Goal: Task Accomplishment & Management: Use online tool/utility

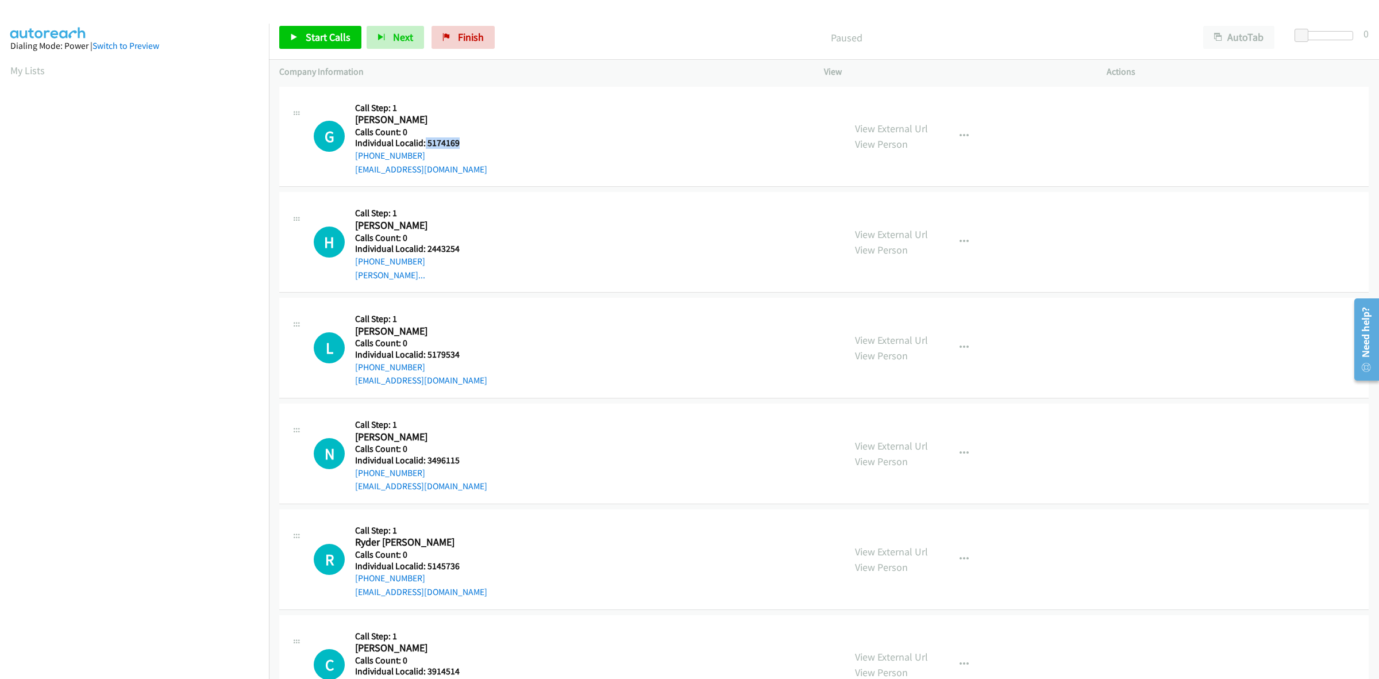
drag, startPoint x: 464, startPoint y: 145, endPoint x: 424, endPoint y: 145, distance: 40.2
click at [424, 145] on h5 "Individual Localid: 5174169" at bounding box center [421, 142] width 132 height 11
copy h5 "5174169"
click at [431, 104] on h5 "Call Step: 1" at bounding box center [421, 107] width 132 height 11
drag, startPoint x: 422, startPoint y: 154, endPoint x: 346, endPoint y: 159, distance: 76.0
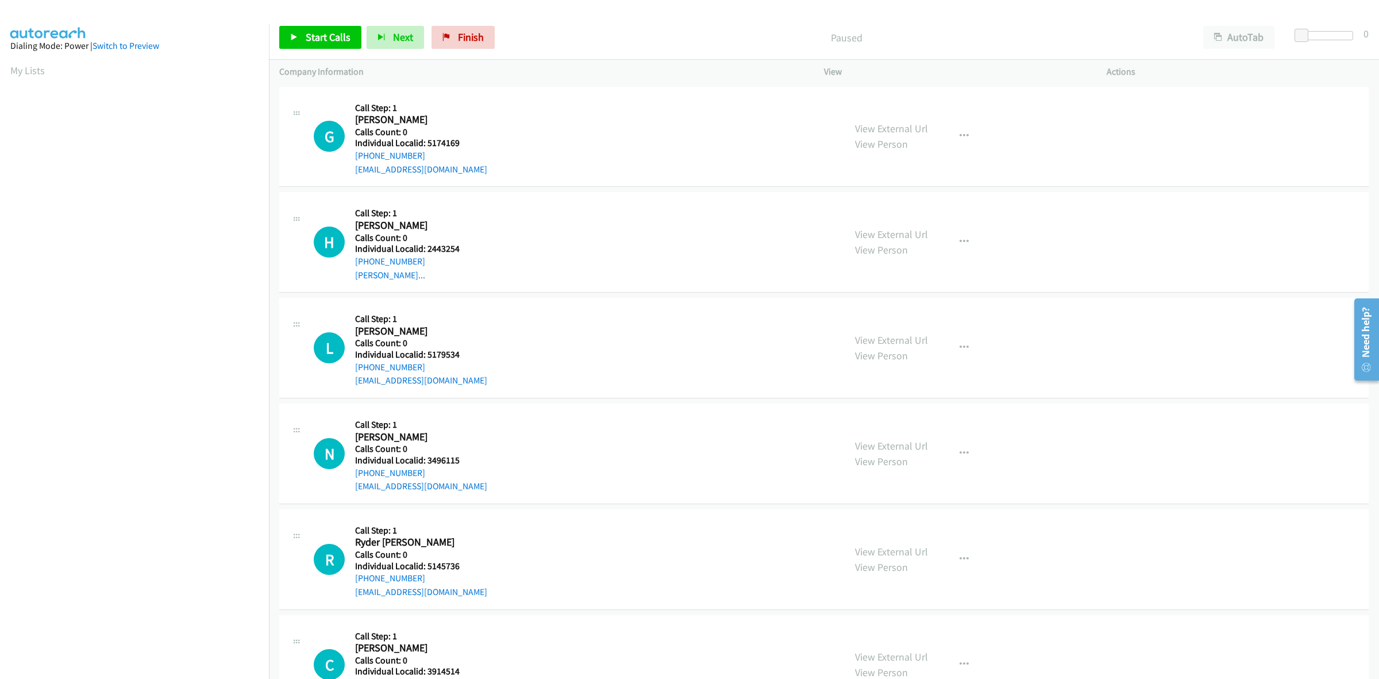
click at [346, 159] on div "G Callback Scheduled Call Step: 1 [PERSON_NAME] America/[GEOGRAPHIC_DATA] Calls…" at bounding box center [574, 136] width 521 height 79
copy link "[PHONE_NUMBER]"
drag, startPoint x: 457, startPoint y: 142, endPoint x: 425, endPoint y: 144, distance: 32.2
click at [425, 144] on h5 "Individual Localid: 5174169" at bounding box center [421, 142] width 132 height 11
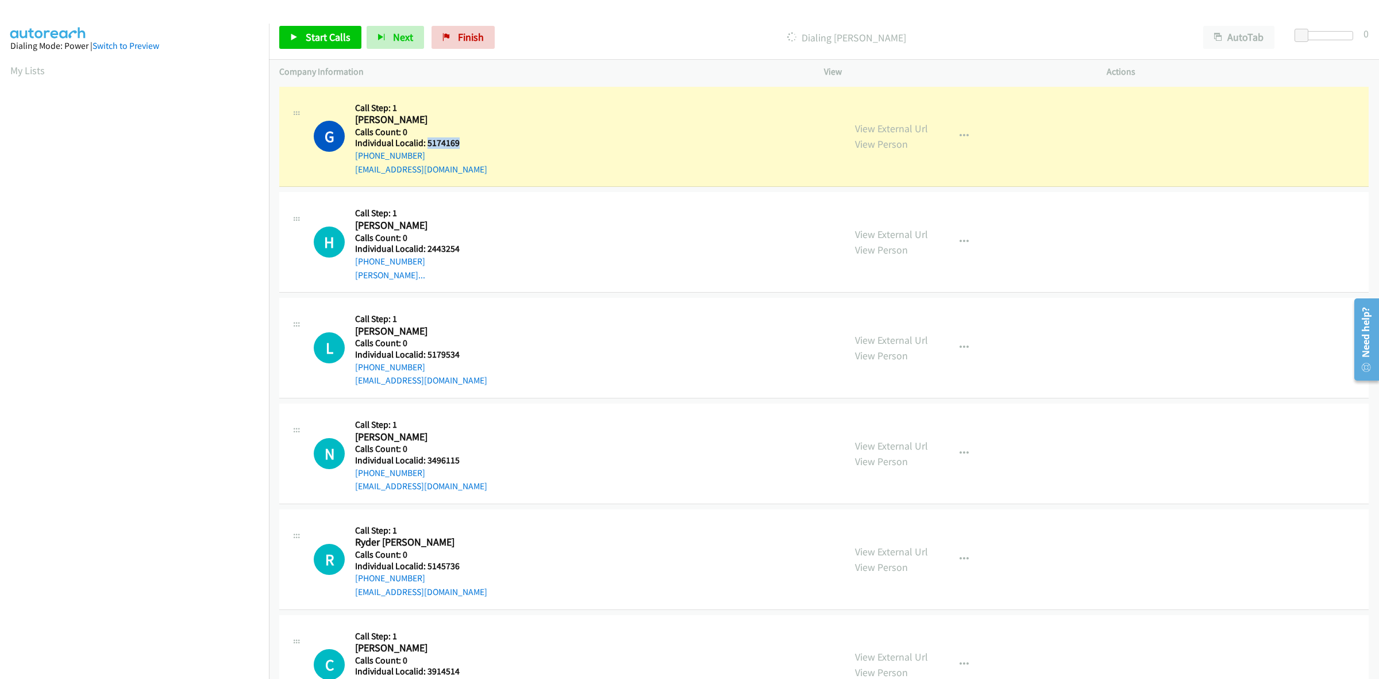
copy h5 "5174169"
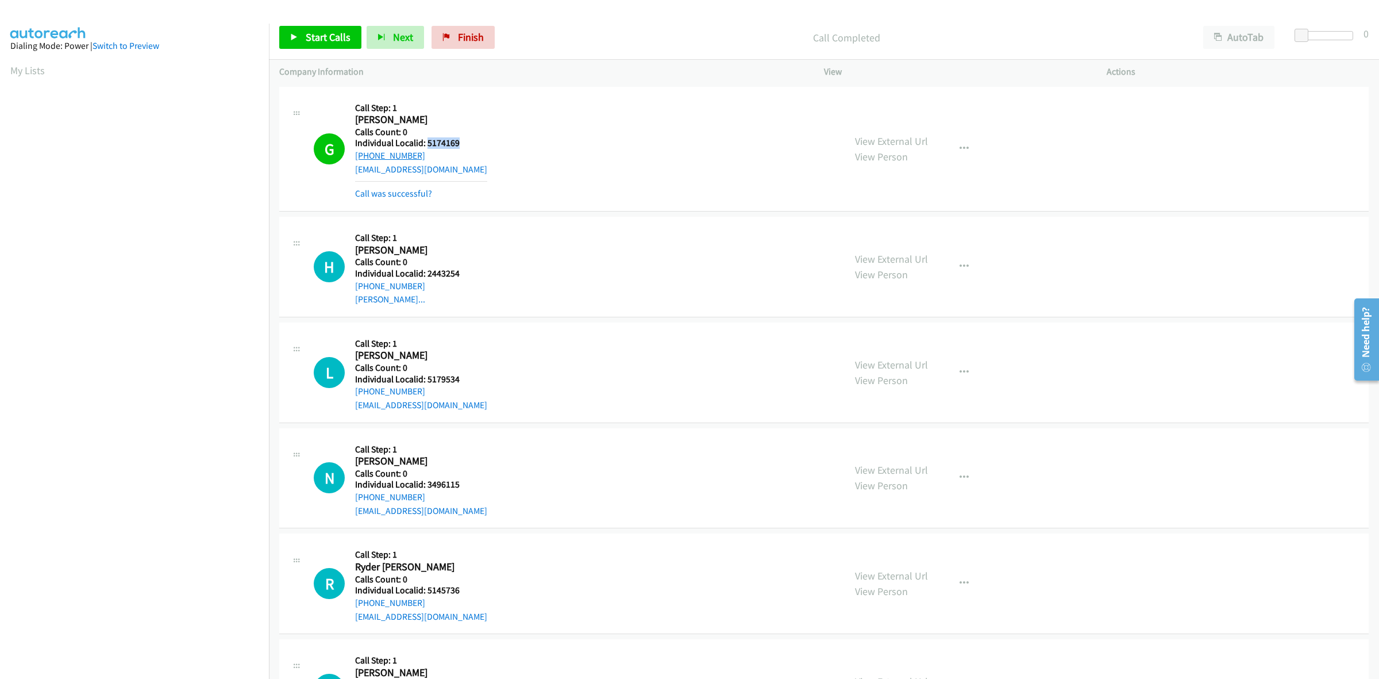
drag, startPoint x: 419, startPoint y: 156, endPoint x: 355, endPoint y: 157, distance: 64.9
click at [355, 157] on div "+1 256-478-0327" at bounding box center [421, 156] width 132 height 14
copy link "+1 256-478-0327"
click at [964, 153] on button "button" at bounding box center [964, 148] width 31 height 23
click at [893, 252] on link "Add to do not call list" at bounding box center [902, 247] width 153 height 23
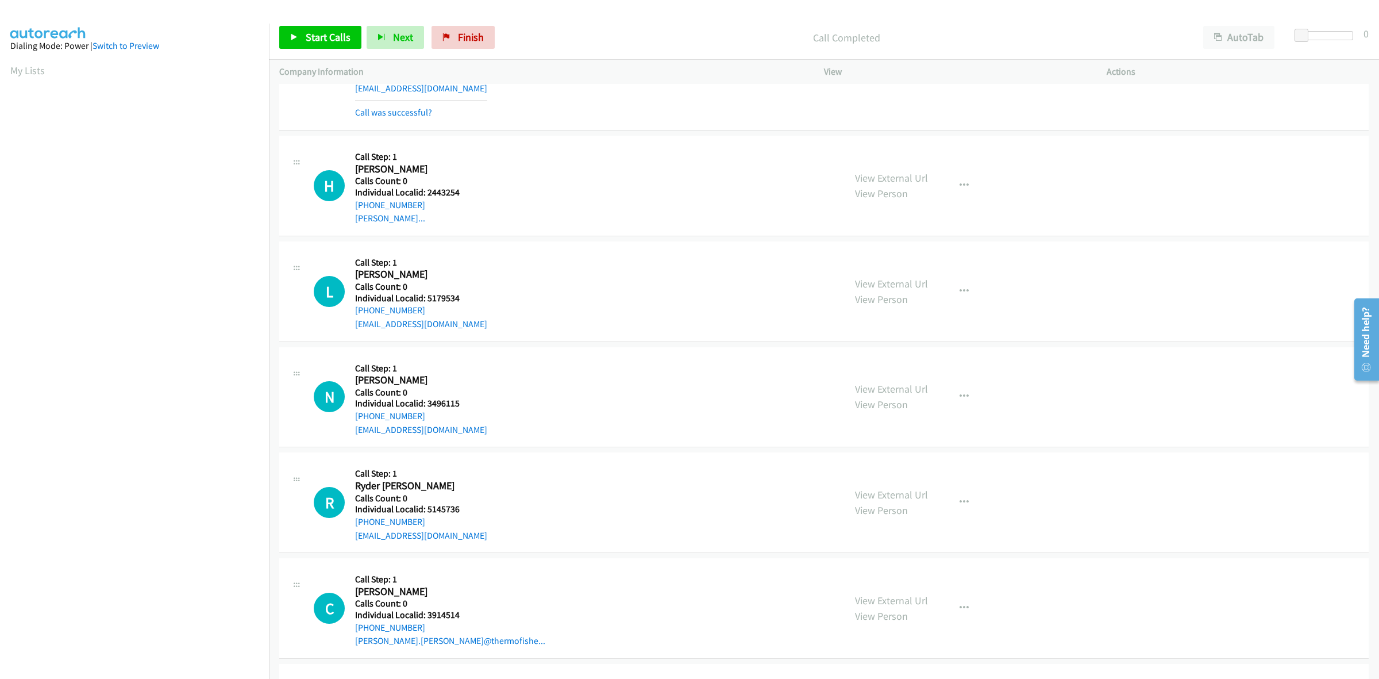
scroll to position [144, 0]
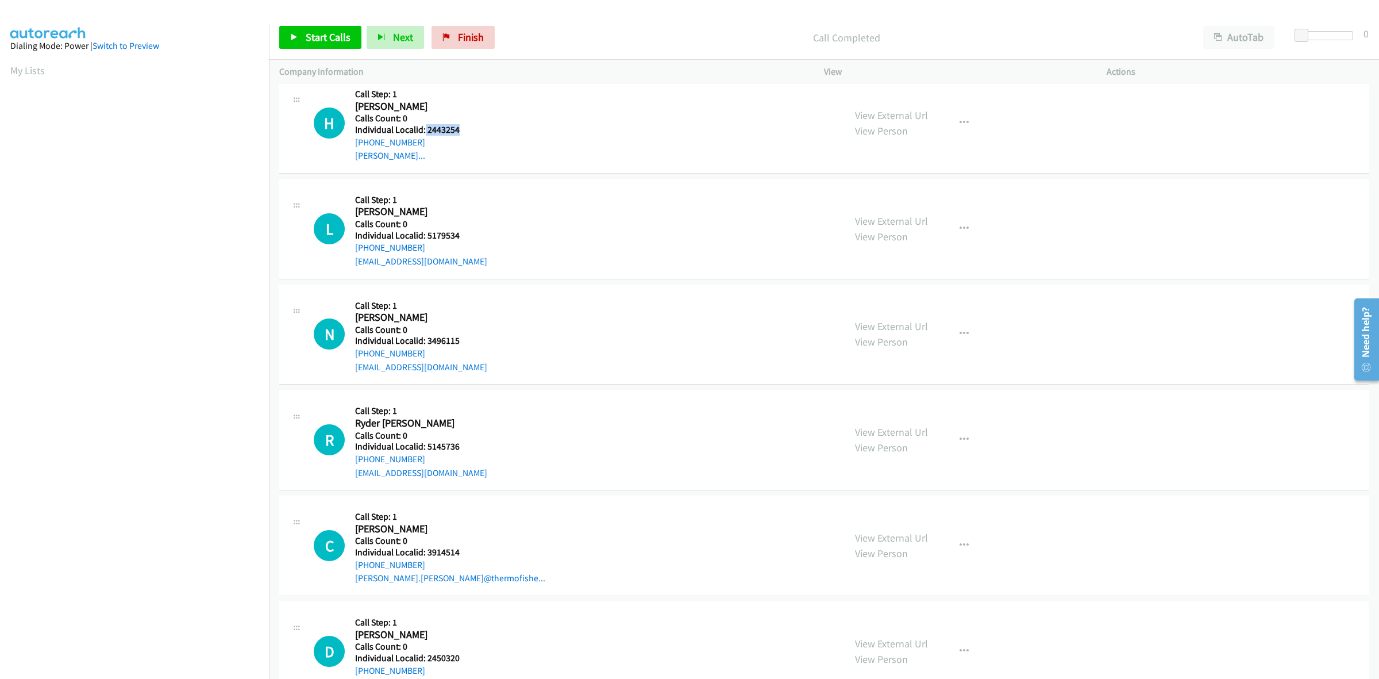
drag, startPoint x: 438, startPoint y: 122, endPoint x: 423, endPoint y: 128, distance: 15.8
click at [423, 128] on h5 "Individual Localid: 2443254" at bounding box center [418, 129] width 126 height 11
copy h5 "2443254"
click at [468, 104] on h2 "Heston Jarrett" at bounding box center [418, 106] width 126 height 13
drag, startPoint x: 406, startPoint y: 137, endPoint x: 356, endPoint y: 138, distance: 49.4
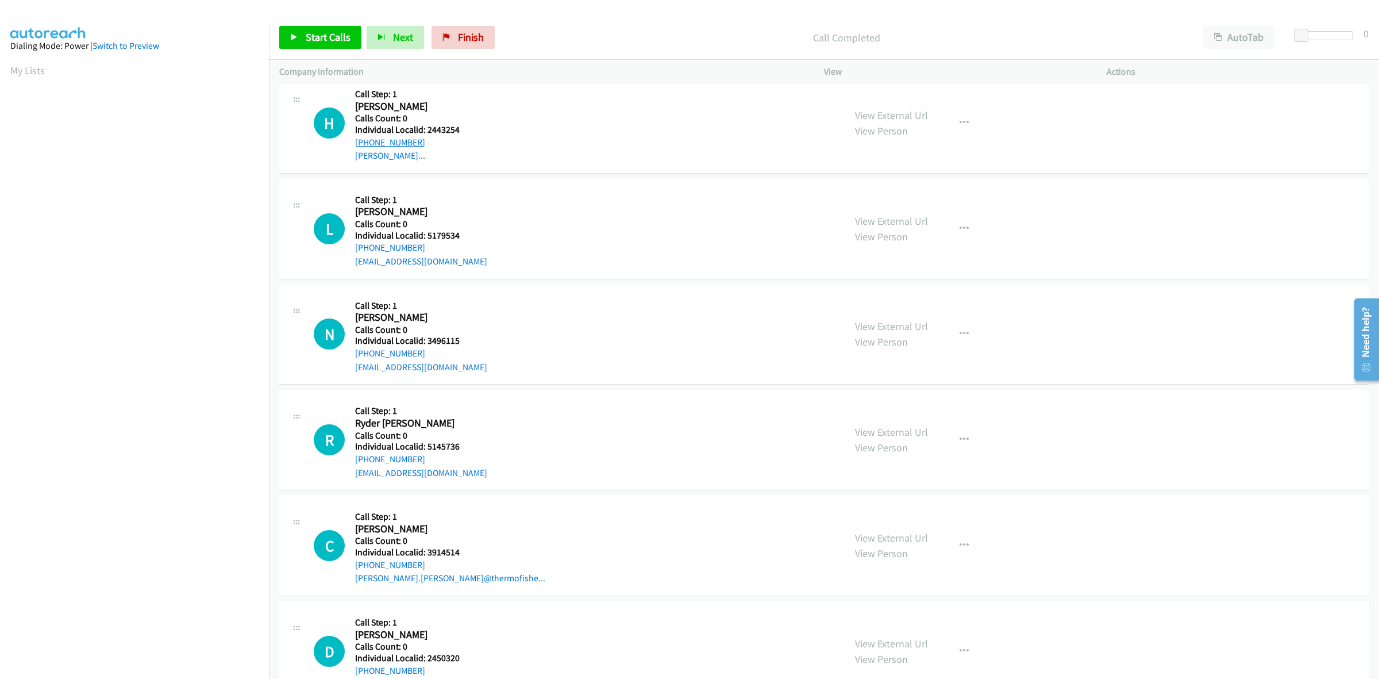
click at [356, 138] on div "+1 801-631-3395" at bounding box center [418, 143] width 126 height 14
copy link "+1 801-631-3395"
drag, startPoint x: 444, startPoint y: 129, endPoint x: 426, endPoint y: 130, distance: 17.2
click at [426, 130] on h5 "Individual Localid: 2443254" at bounding box center [418, 129] width 126 height 11
copy h5 "2443254"
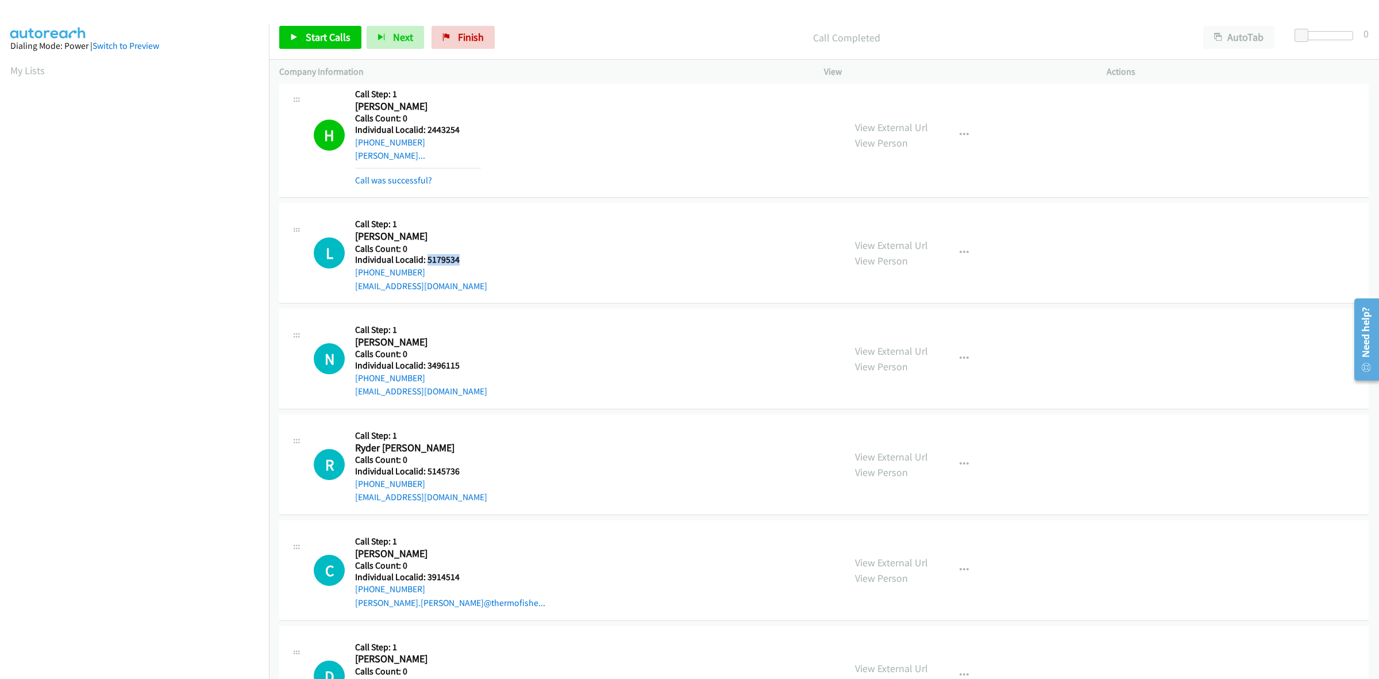
drag, startPoint x: 463, startPoint y: 256, endPoint x: 426, endPoint y: 257, distance: 36.8
click at [426, 257] on h5 "Individual Localid: 5179534" at bounding box center [421, 259] width 132 height 11
copy h5 "5179534"
click at [960, 244] on button "button" at bounding box center [964, 252] width 31 height 23
drag, startPoint x: 888, startPoint y: 326, endPoint x: 790, endPoint y: 291, distance: 104.3
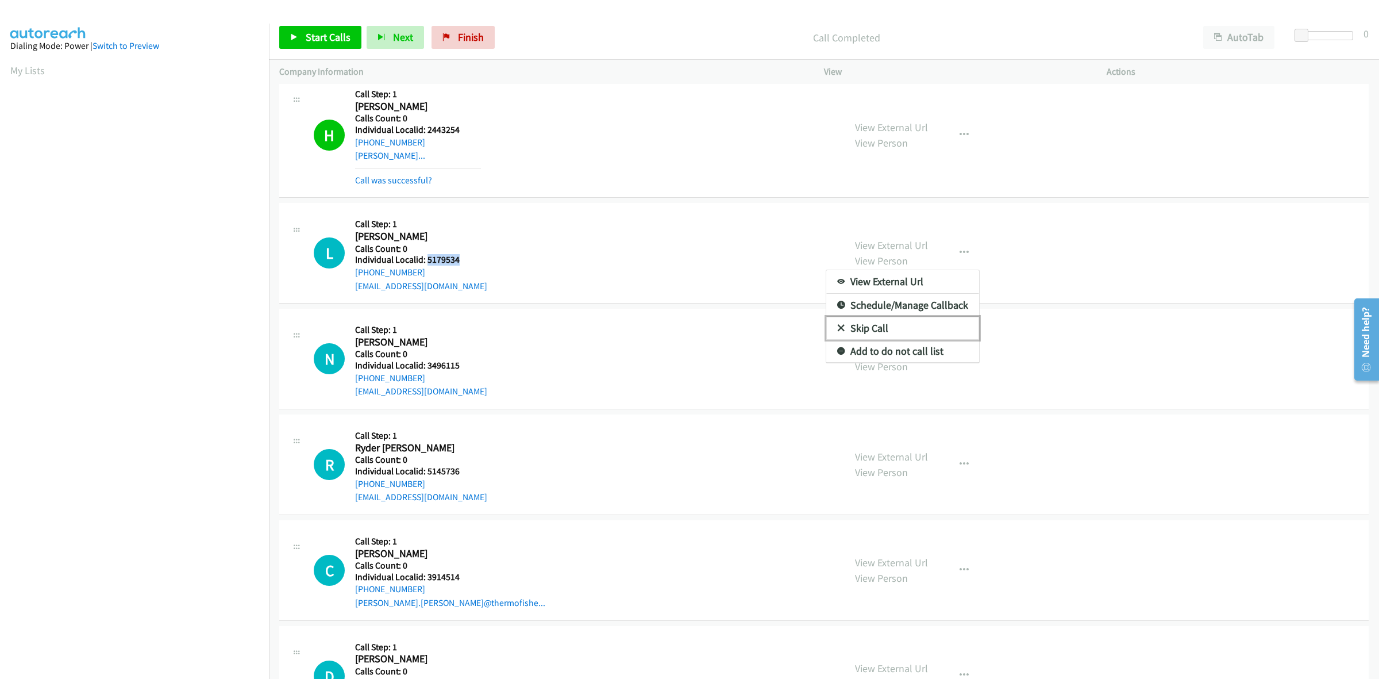
click at [888, 326] on link "Skip Call" at bounding box center [902, 328] width 153 height 23
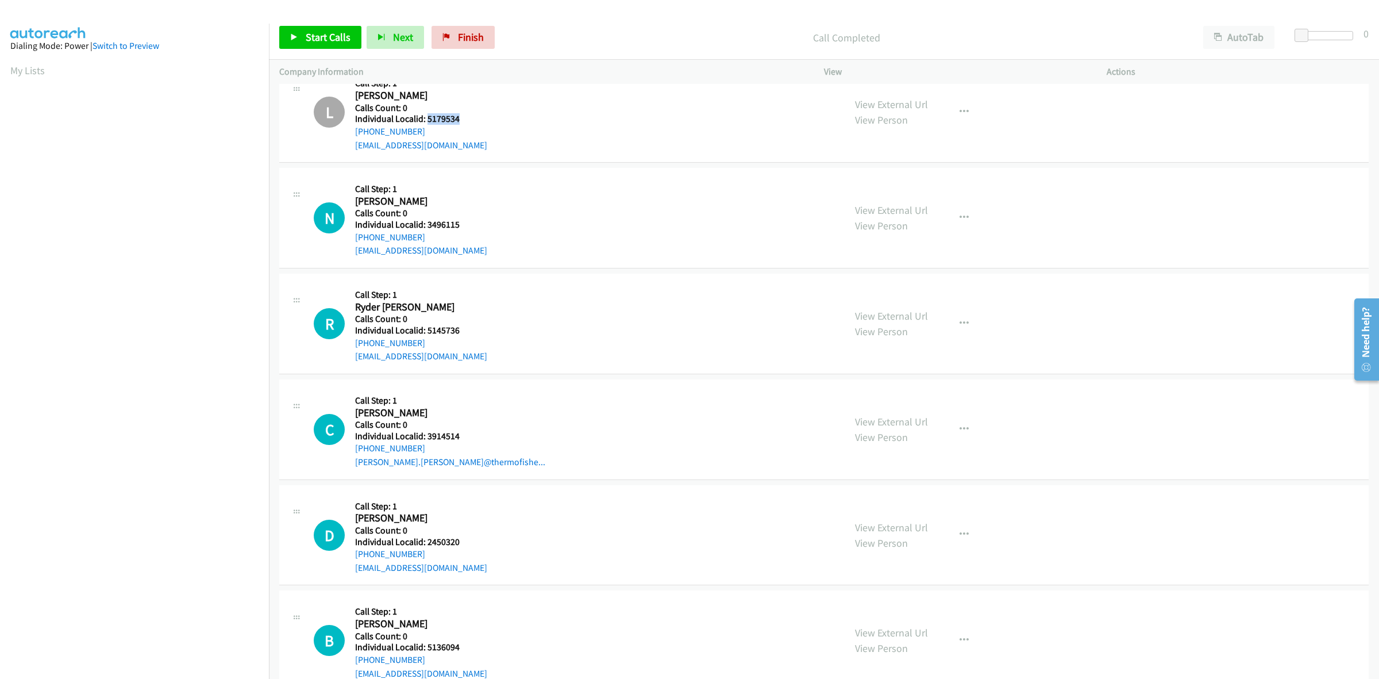
scroll to position [359, 0]
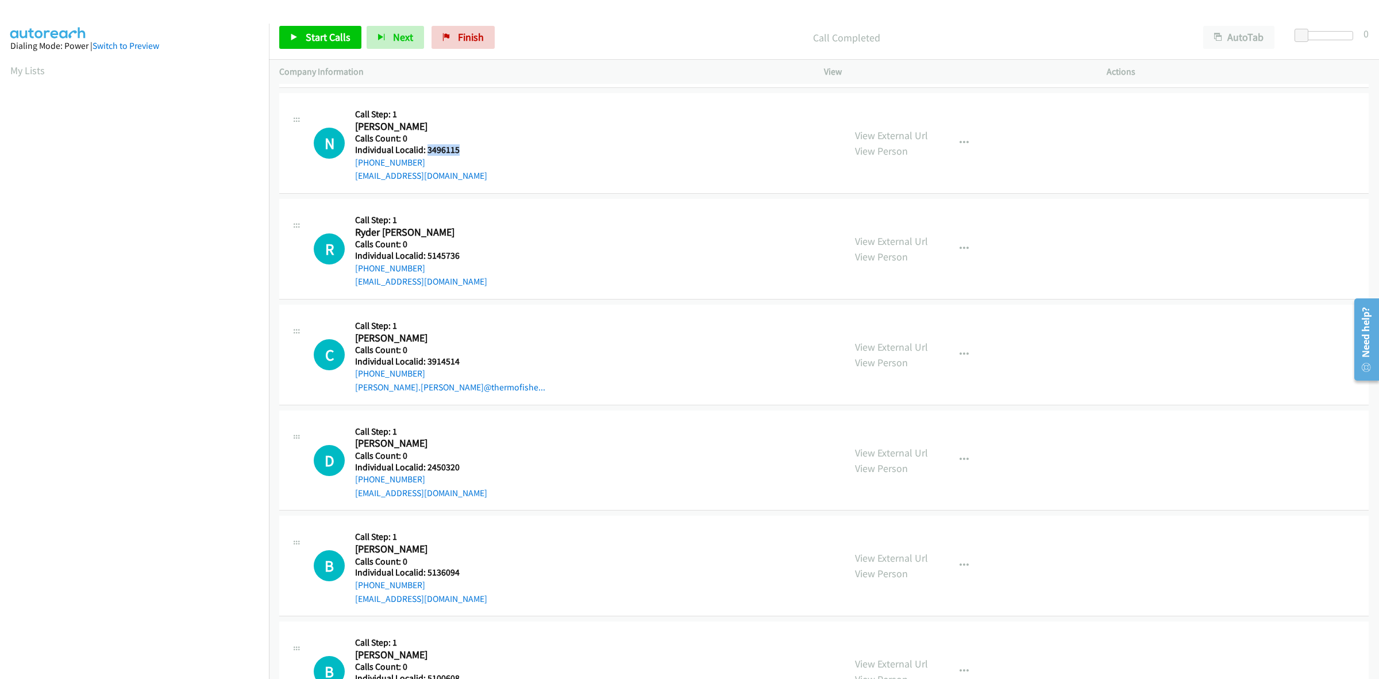
drag, startPoint x: 465, startPoint y: 149, endPoint x: 428, endPoint y: 153, distance: 37.5
click at [428, 153] on h5 "Individual Localid: 3496115" at bounding box center [421, 149] width 132 height 11
copy h5 "3496115"
drag, startPoint x: 954, startPoint y: 140, endPoint x: 949, endPoint y: 167, distance: 28.0
click at [960, 140] on icon "button" at bounding box center [964, 142] width 9 height 9
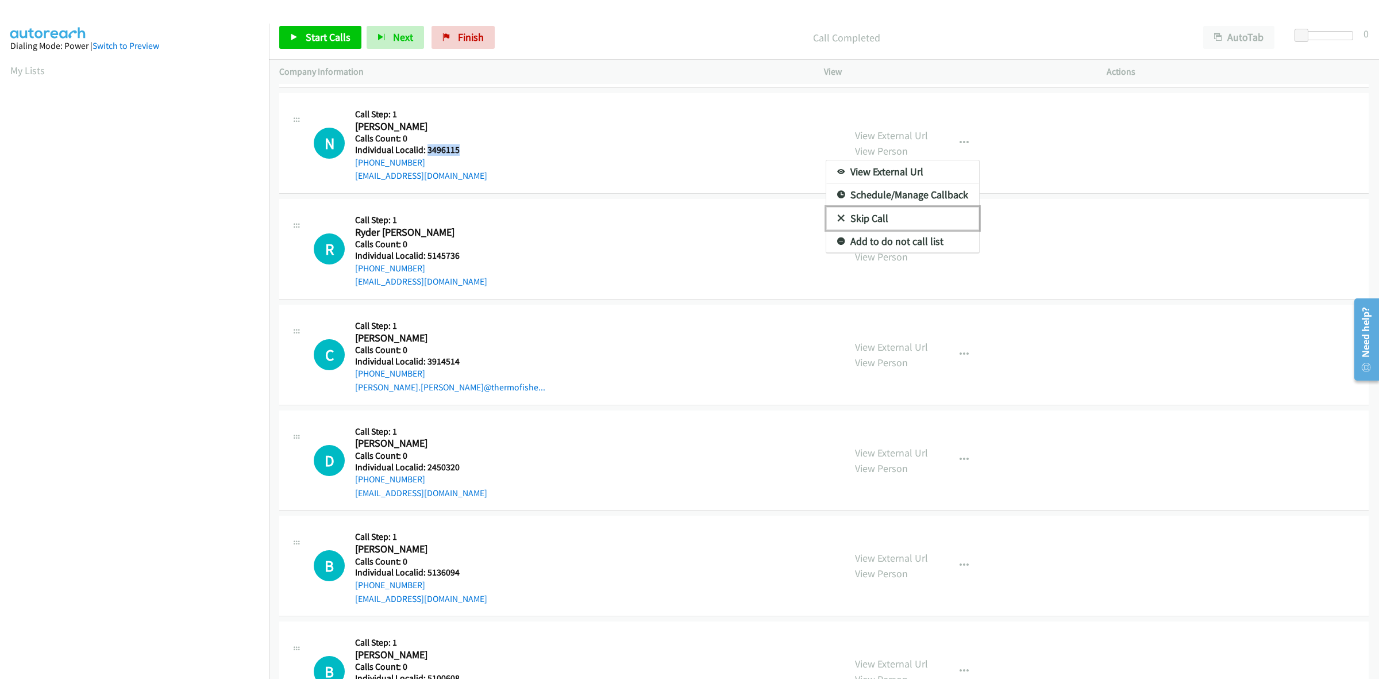
click at [926, 214] on link "Skip Call" at bounding box center [902, 218] width 153 height 23
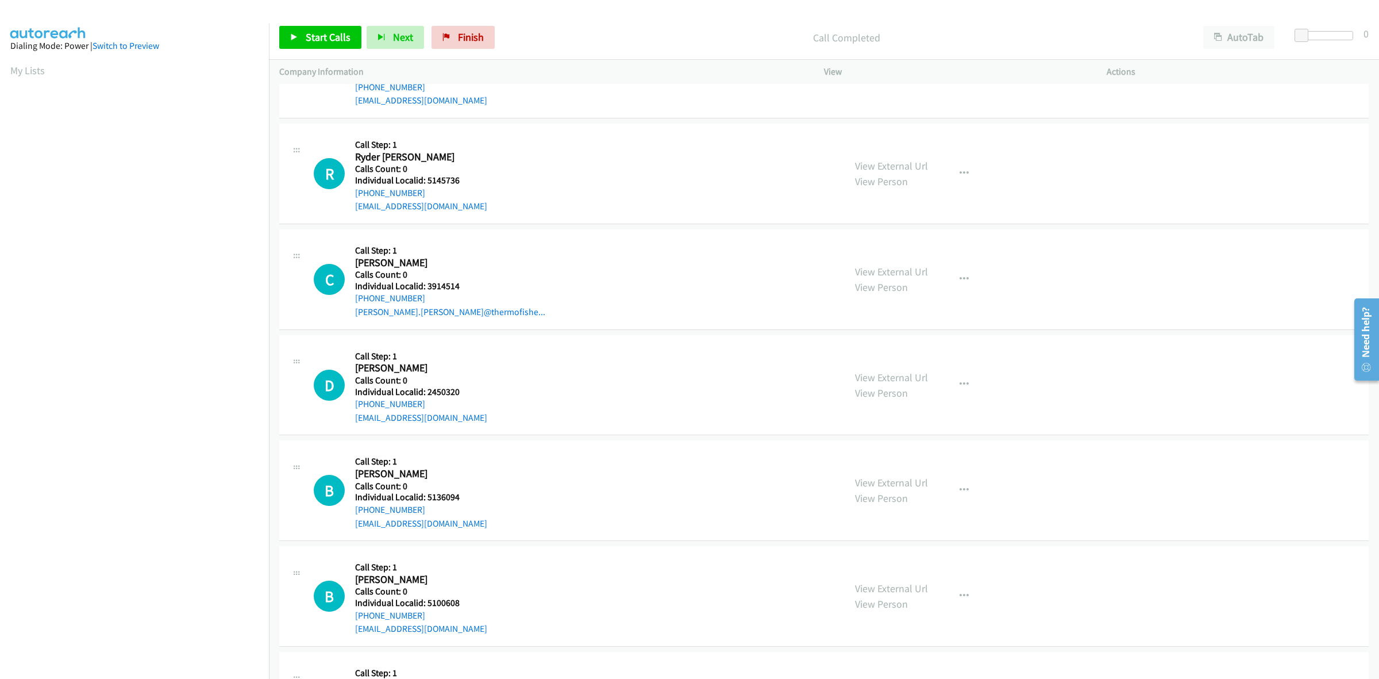
scroll to position [449, 0]
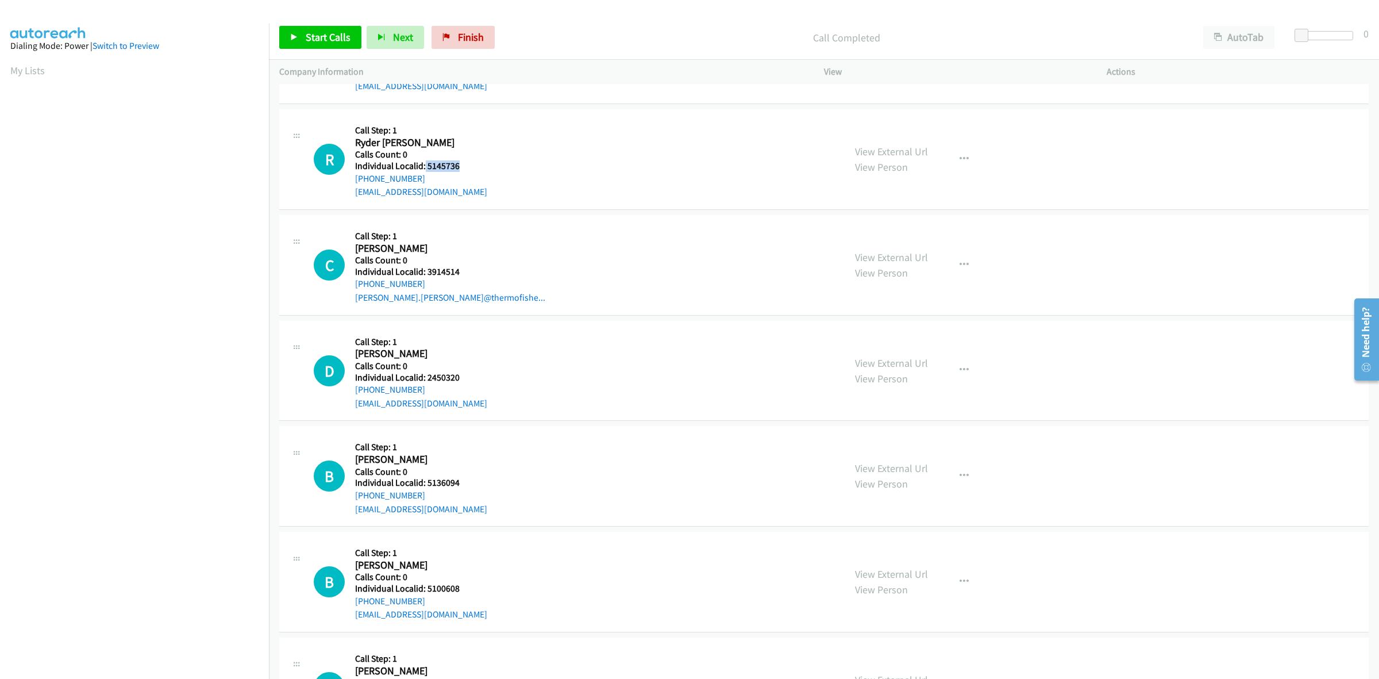
drag, startPoint x: 458, startPoint y: 163, endPoint x: 424, endPoint y: 165, distance: 34.5
click at [424, 165] on h5 "Individual Localid: 5145736" at bounding box center [421, 165] width 132 height 11
copy h5 "5145736"
click at [960, 155] on icon "button" at bounding box center [964, 159] width 9 height 9
click at [887, 233] on link "Skip Call" at bounding box center [902, 234] width 153 height 23
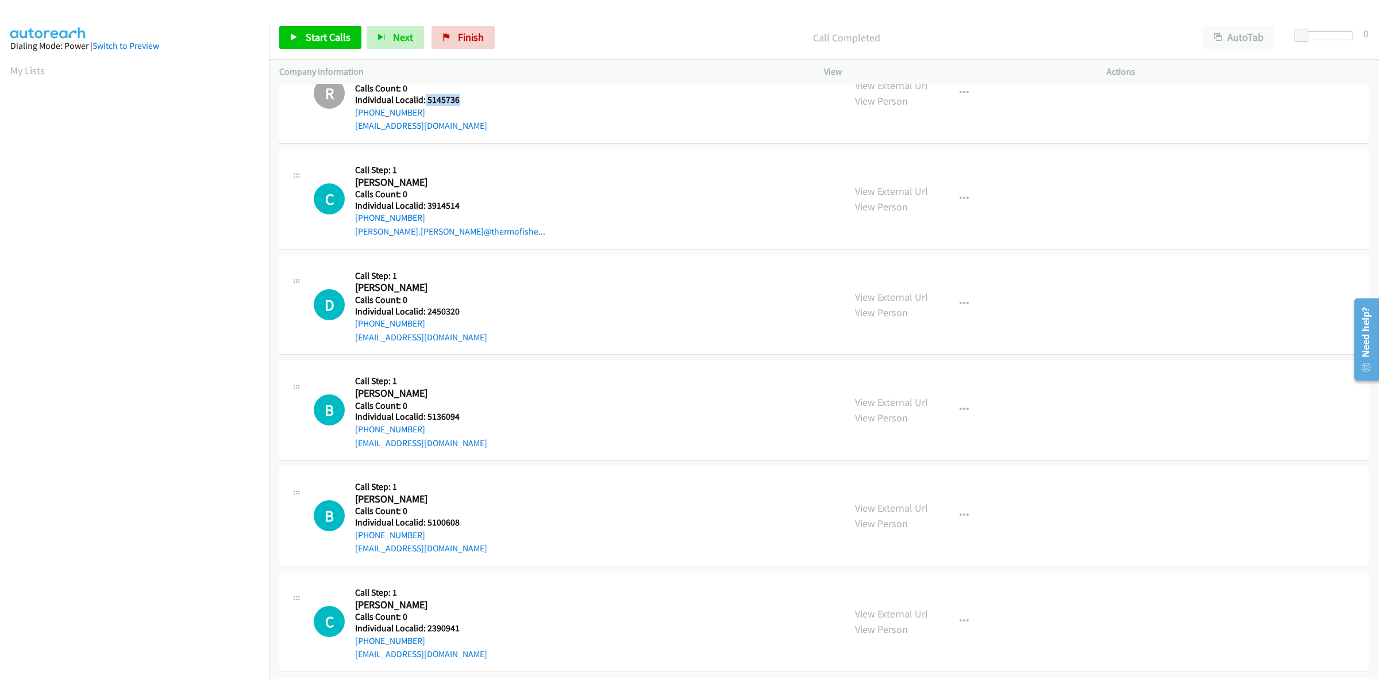
scroll to position [521, 0]
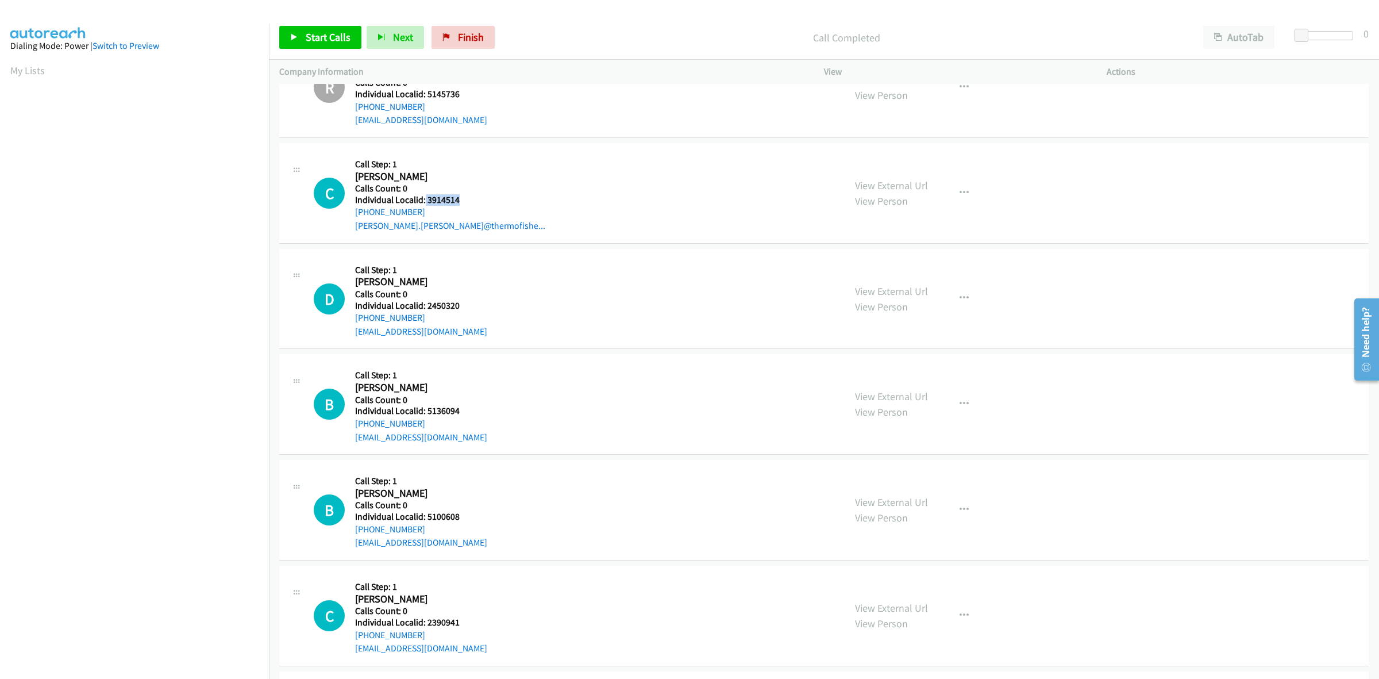
drag, startPoint x: 466, startPoint y: 194, endPoint x: 423, endPoint y: 199, distance: 42.8
click at [423, 199] on h5 "Individual Localid: 3914514" at bounding box center [450, 199] width 190 height 11
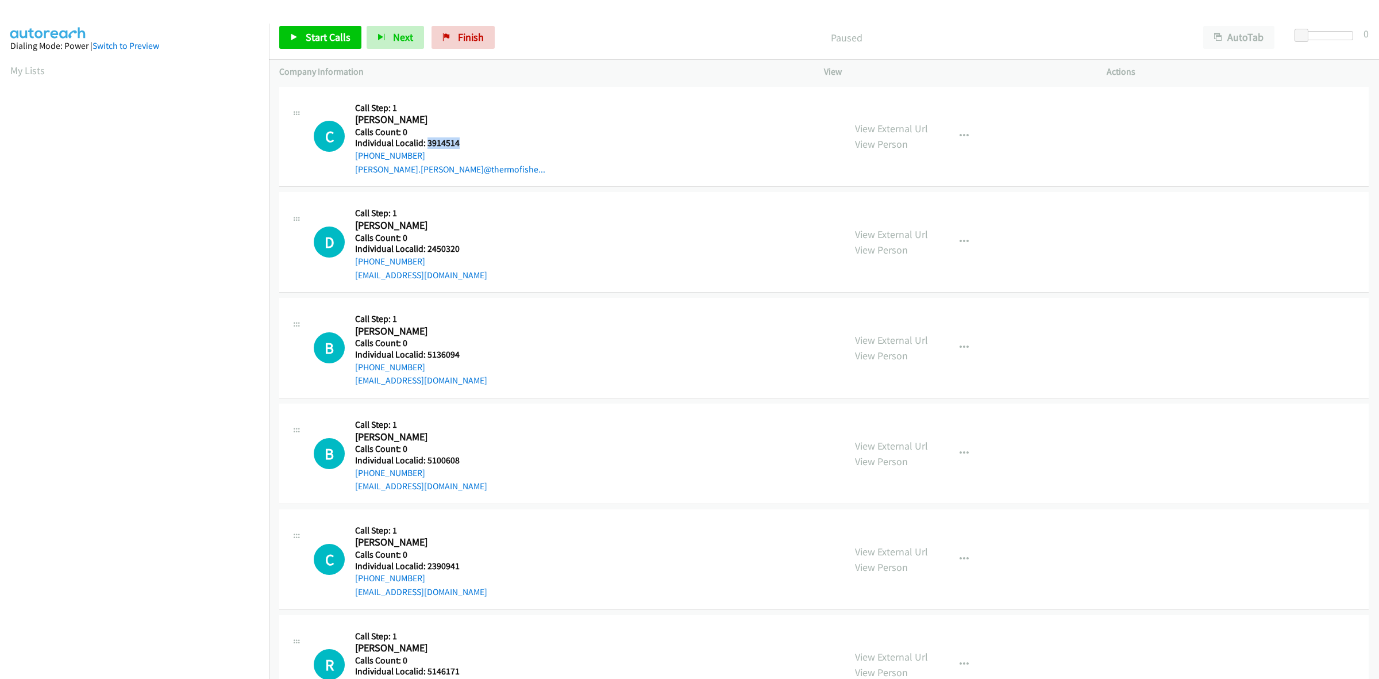
drag, startPoint x: 461, startPoint y: 144, endPoint x: 427, endPoint y: 144, distance: 34.5
click at [427, 144] on h5 "Individual Localid: 3914514" at bounding box center [450, 142] width 190 height 11
copy h5 "3914514"
click at [448, 99] on div "Callback Scheduled Call Step: 1 Cody Summers America/Los_Angeles Calls Count: 0…" at bounding box center [450, 136] width 190 height 79
drag, startPoint x: 419, startPoint y: 152, endPoint x: 352, endPoint y: 161, distance: 67.8
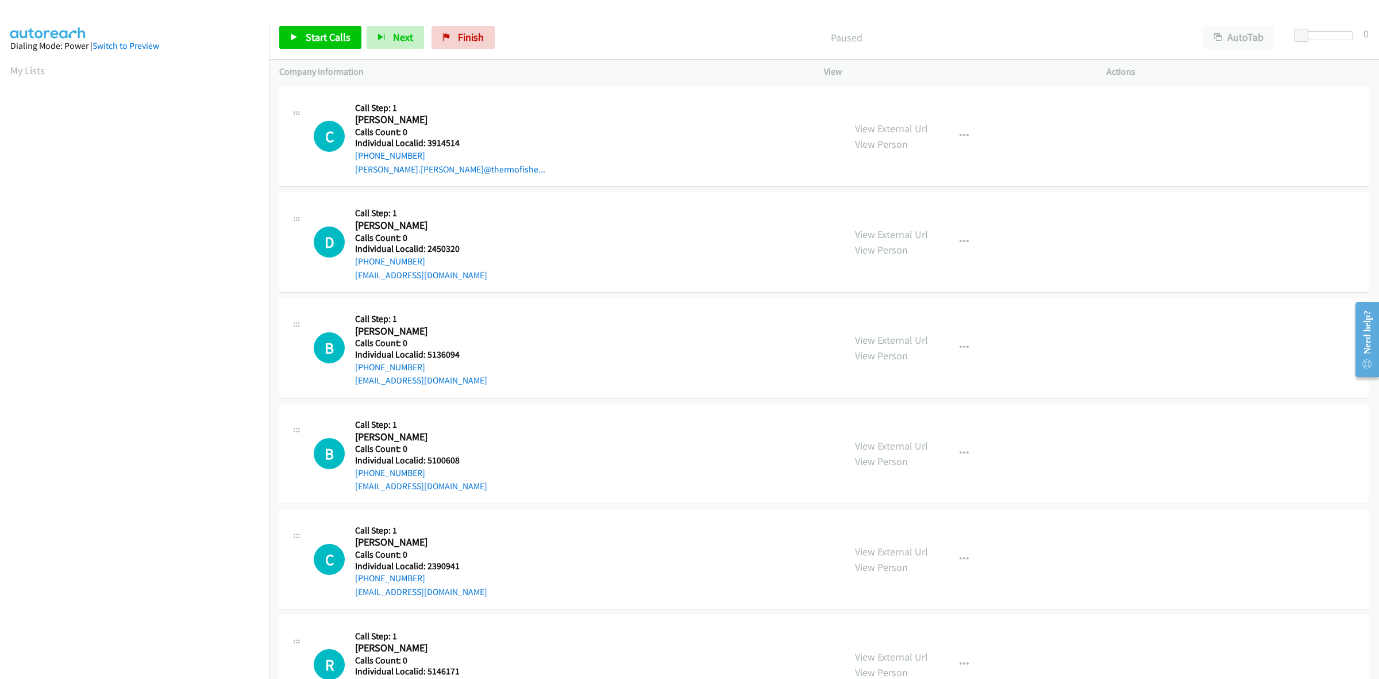
click at [352, 161] on div "C Callback Scheduled Call Step: 1 Cody Summers America/Los_Angeles Calls Count:…" at bounding box center [574, 136] width 521 height 79
copy link "[PHONE_NUMBER]"
click at [467, 140] on h5 "Individual Localid: 3914514" at bounding box center [450, 142] width 190 height 11
drag, startPoint x: 463, startPoint y: 144, endPoint x: 427, endPoint y: 140, distance: 35.8
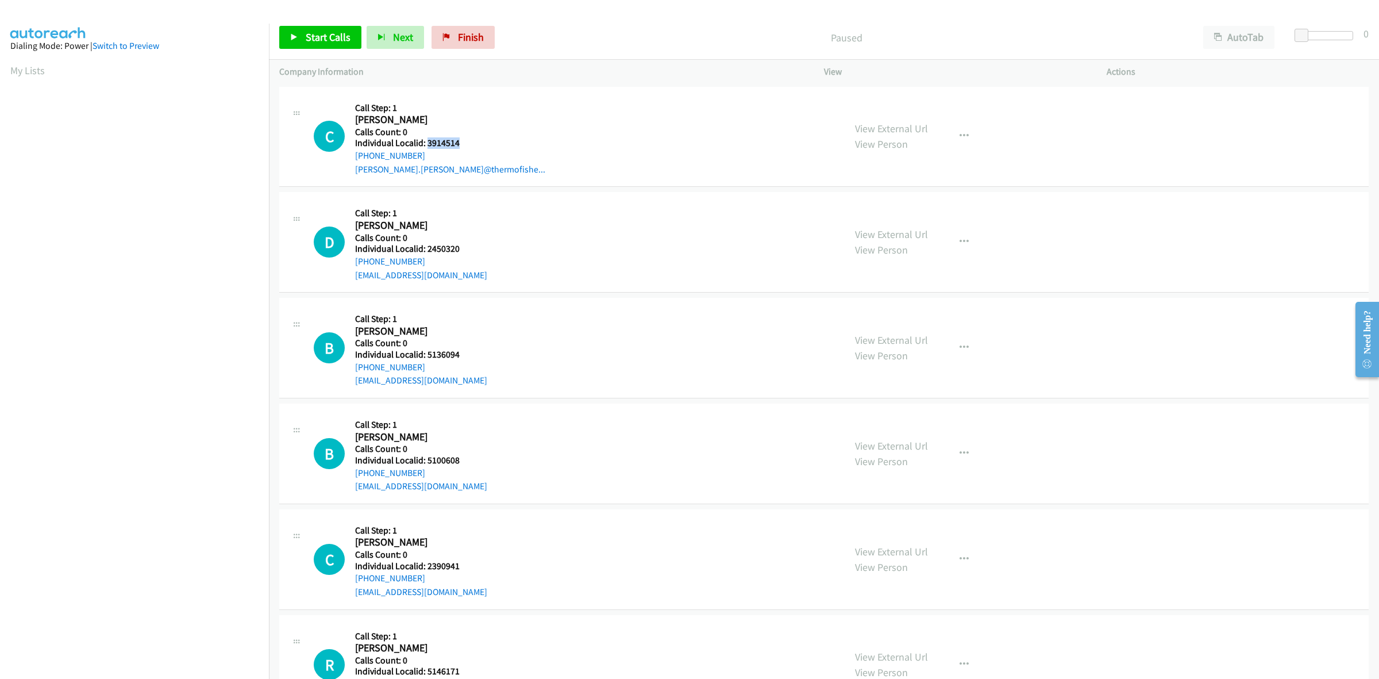
click at [427, 140] on h5 "Individual Localid: 3914514" at bounding box center [450, 142] width 190 height 11
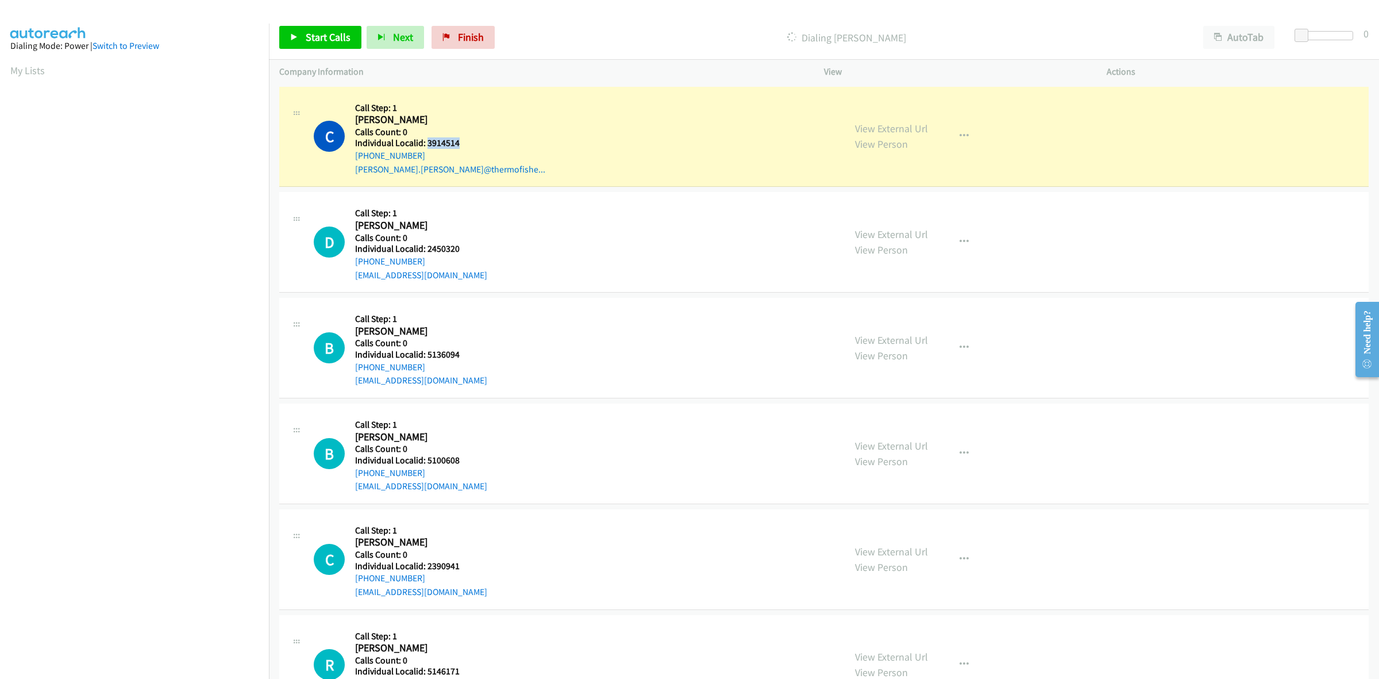
copy h5 "3914514"
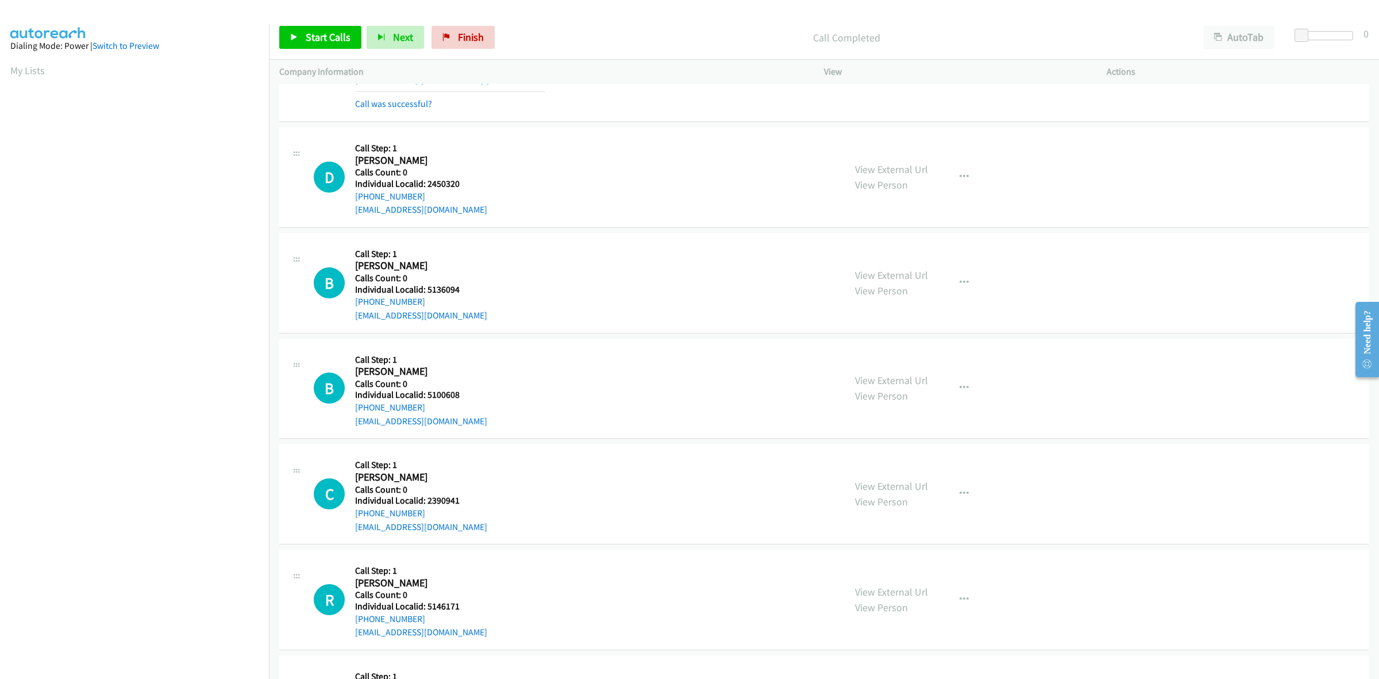
scroll to position [107, 0]
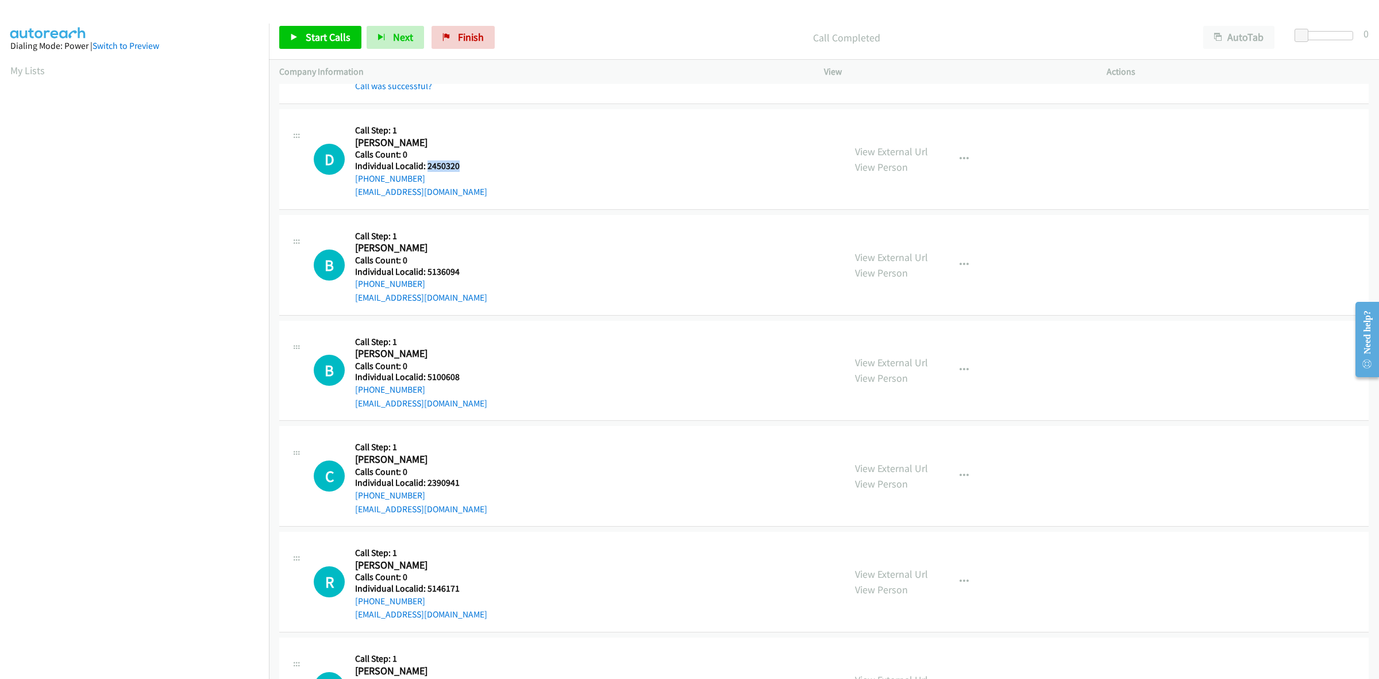
drag, startPoint x: 456, startPoint y: 167, endPoint x: 426, endPoint y: 165, distance: 29.4
click at [426, 165] on h5 "Individual Localid: 2450320" at bounding box center [421, 165] width 132 height 11
copy h5 "2450320"
drag, startPoint x: 430, startPoint y: 176, endPoint x: 350, endPoint y: 182, distance: 79.5
click at [350, 182] on div "D Callback Scheduled Call Step: 1 Dax Litchfield America/Los_Angeles Calls Coun…" at bounding box center [574, 159] width 521 height 79
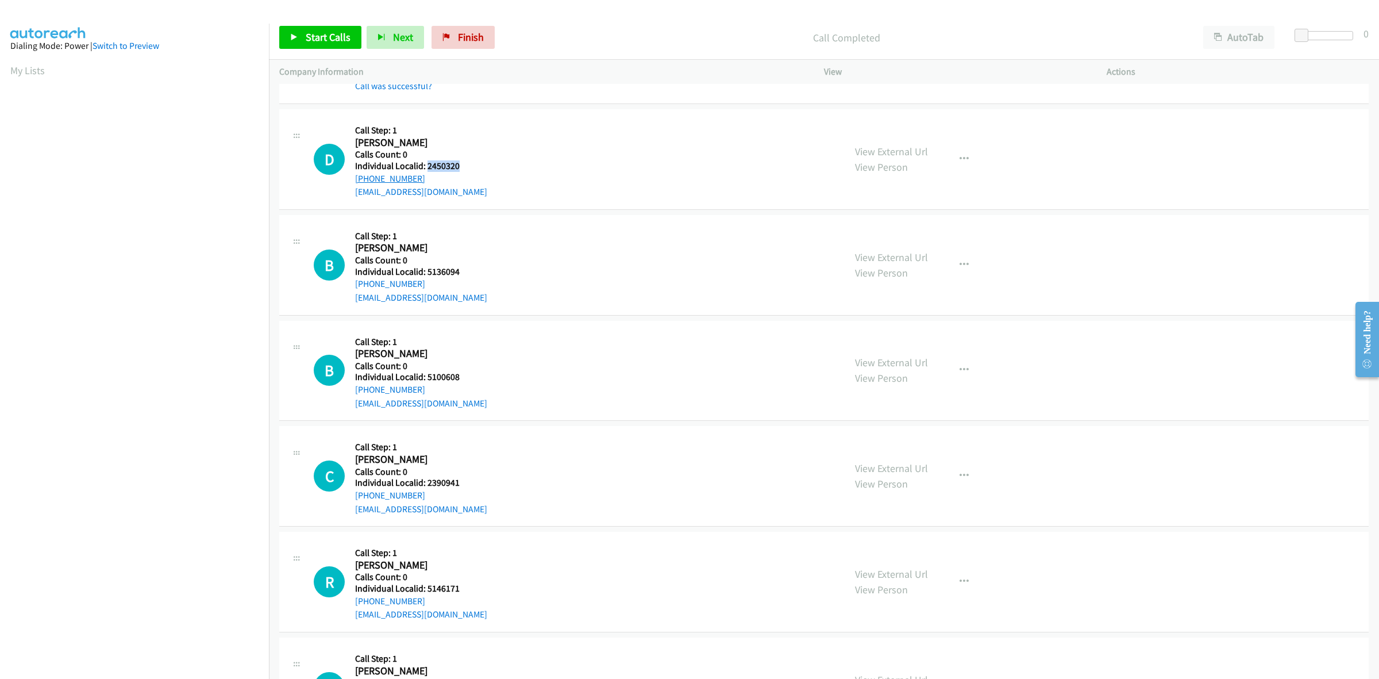
copy link "+1 530-559-5980"
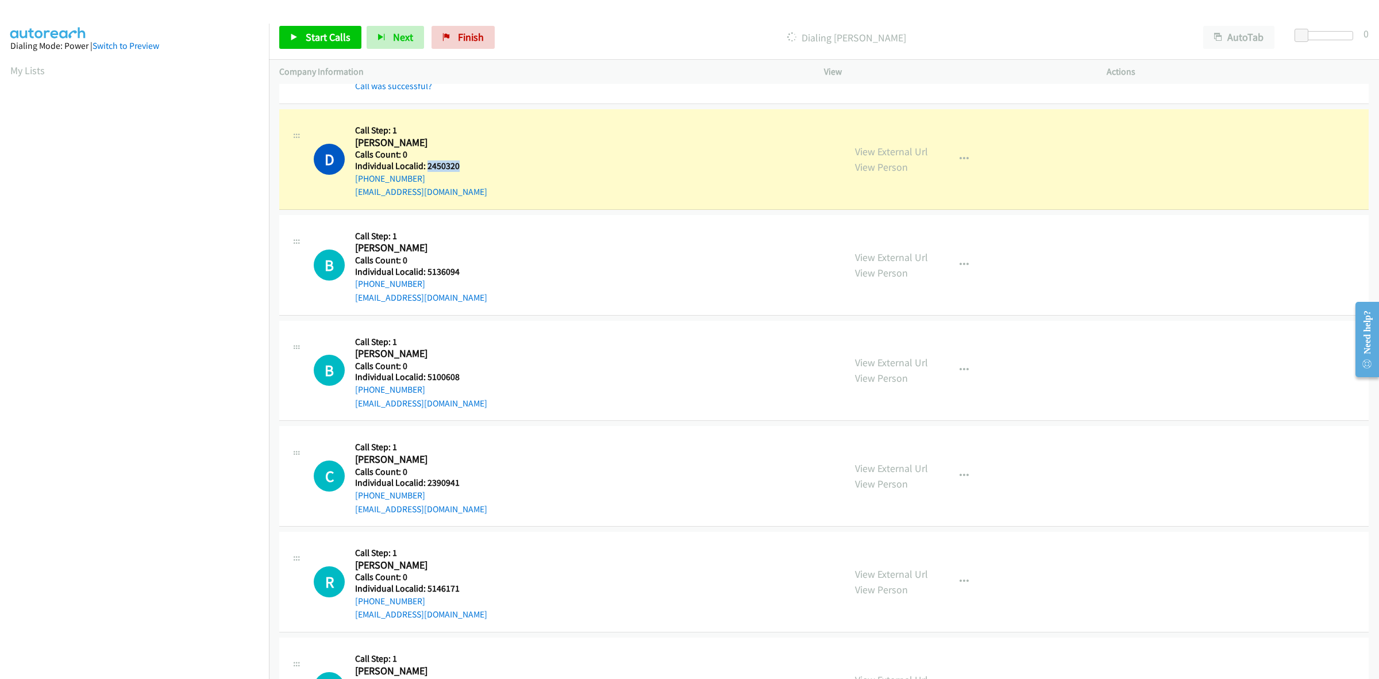
drag, startPoint x: 449, startPoint y: 161, endPoint x: 427, endPoint y: 162, distance: 21.9
click at [427, 162] on h5 "Individual Localid: 2450320" at bounding box center [421, 165] width 132 height 11
copy h5 "2450320"
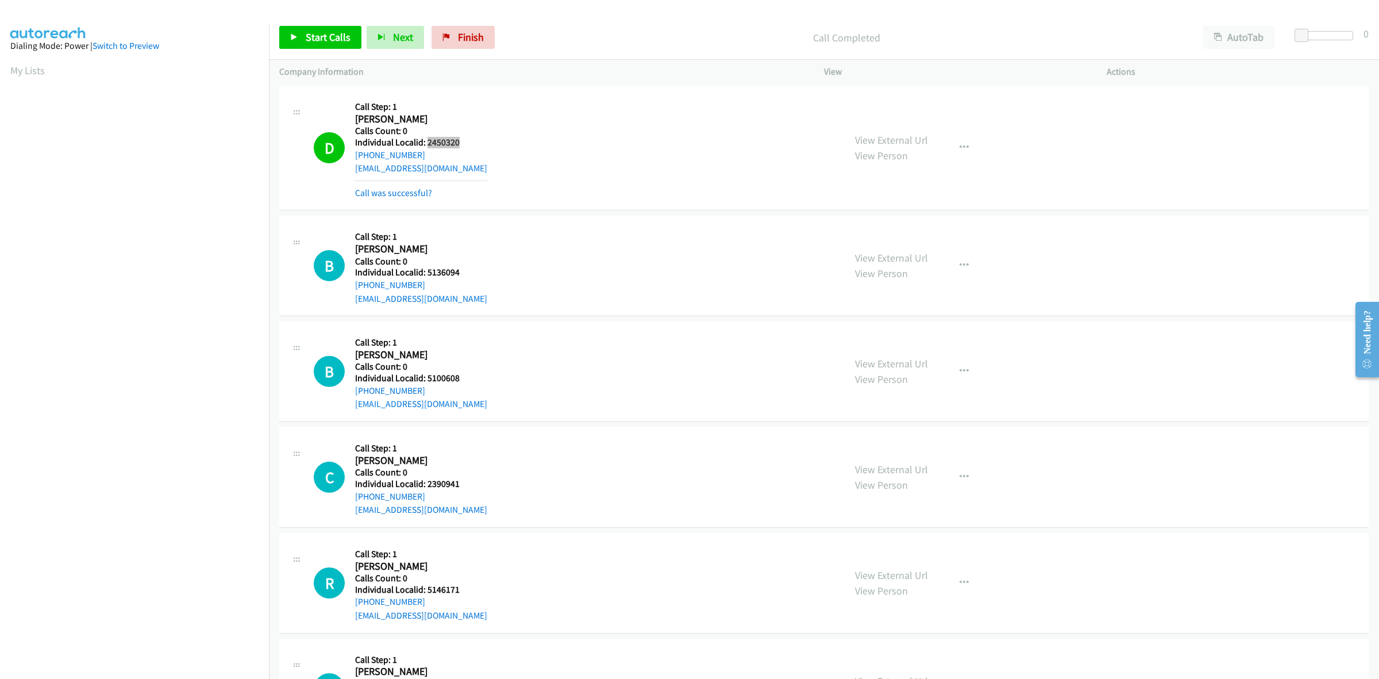
scroll to position [144, 0]
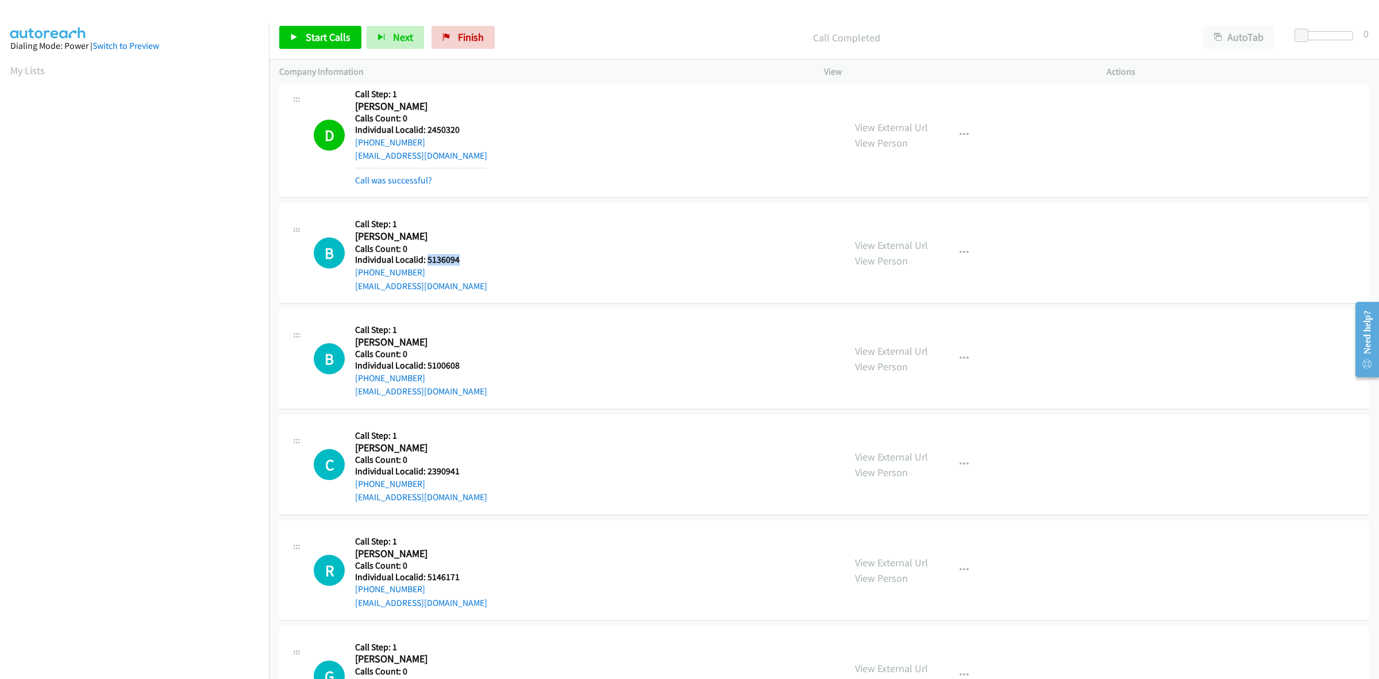
drag, startPoint x: 466, startPoint y: 257, endPoint x: 428, endPoint y: 260, distance: 38.0
click at [428, 260] on h5 "Individual Localid: 5136094" at bounding box center [421, 259] width 132 height 11
copy h5 "5136094"
drag, startPoint x: 423, startPoint y: 268, endPoint x: 356, endPoint y: 277, distance: 67.8
click at [356, 277] on div "+1 760-908-5624" at bounding box center [421, 272] width 132 height 14
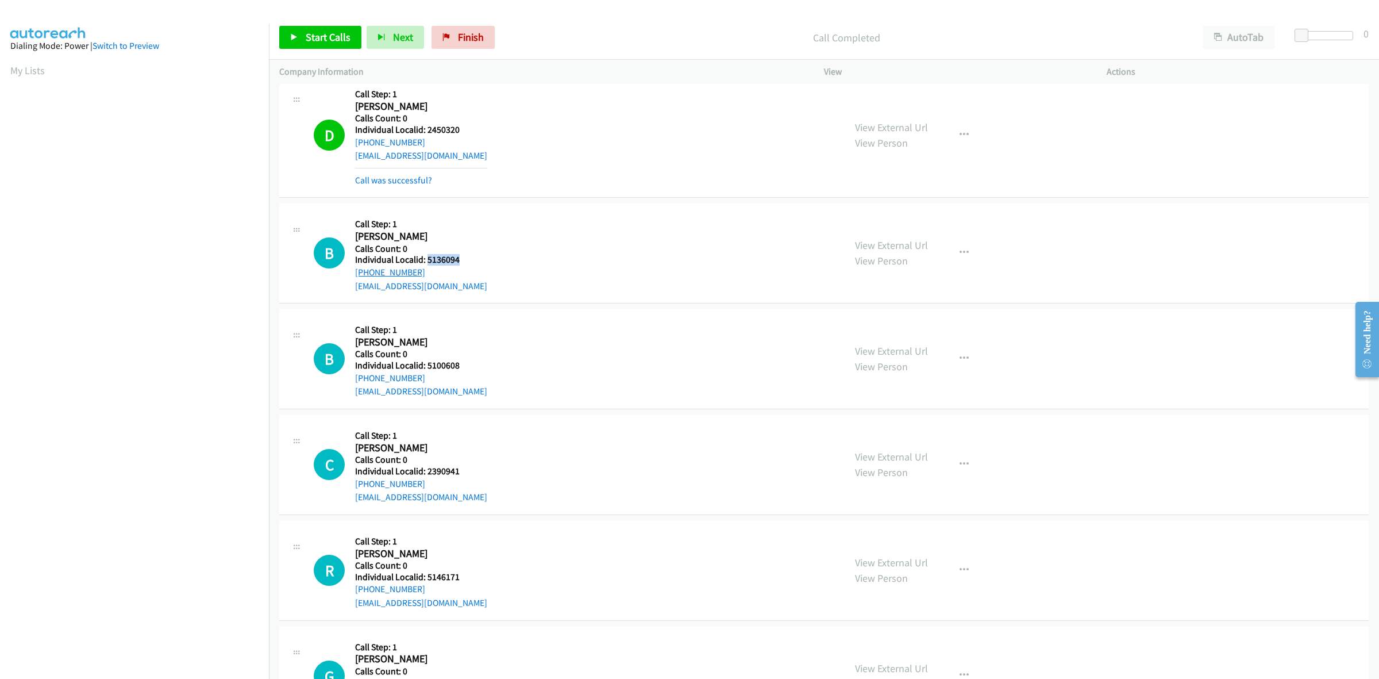
copy link "+1 760-908-5624"
drag, startPoint x: 458, startPoint y: 260, endPoint x: 423, endPoint y: 257, distance: 35.2
click at [423, 257] on h5 "Individual Localid: 5136094" at bounding box center [421, 259] width 132 height 11
copy h5 "5136094"
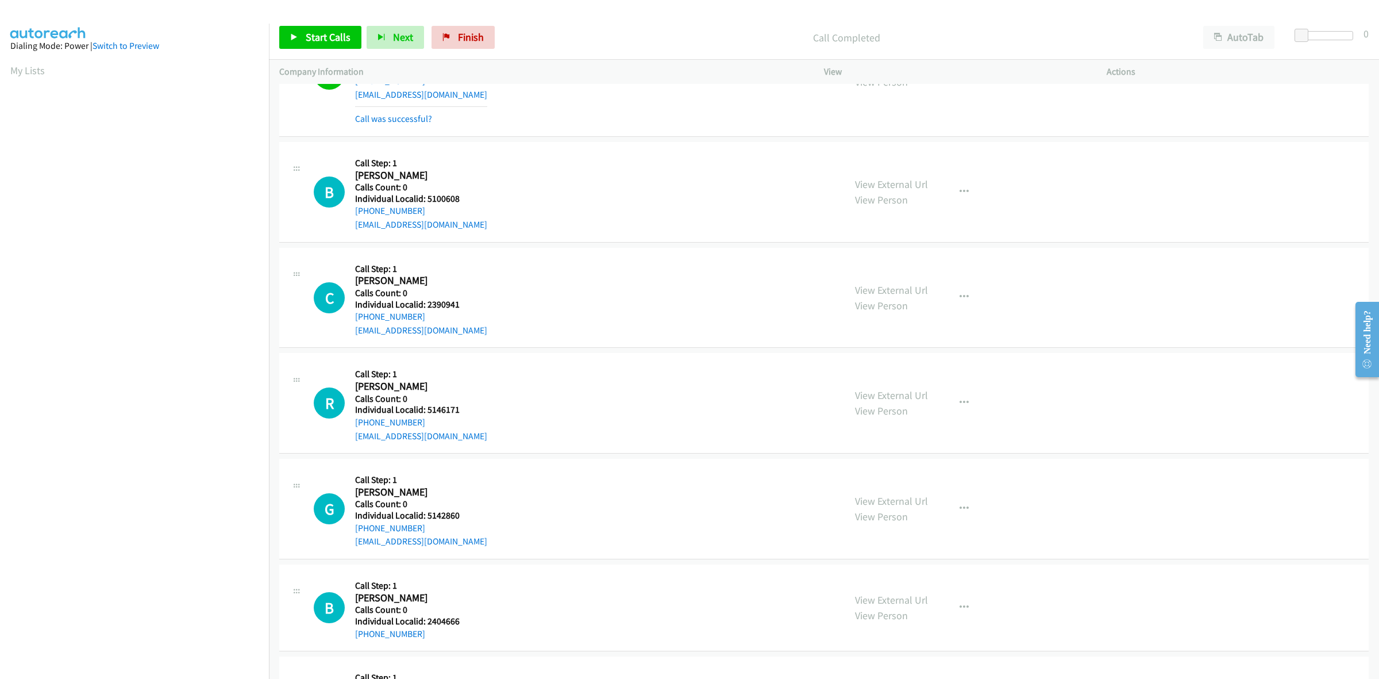
scroll to position [341, 0]
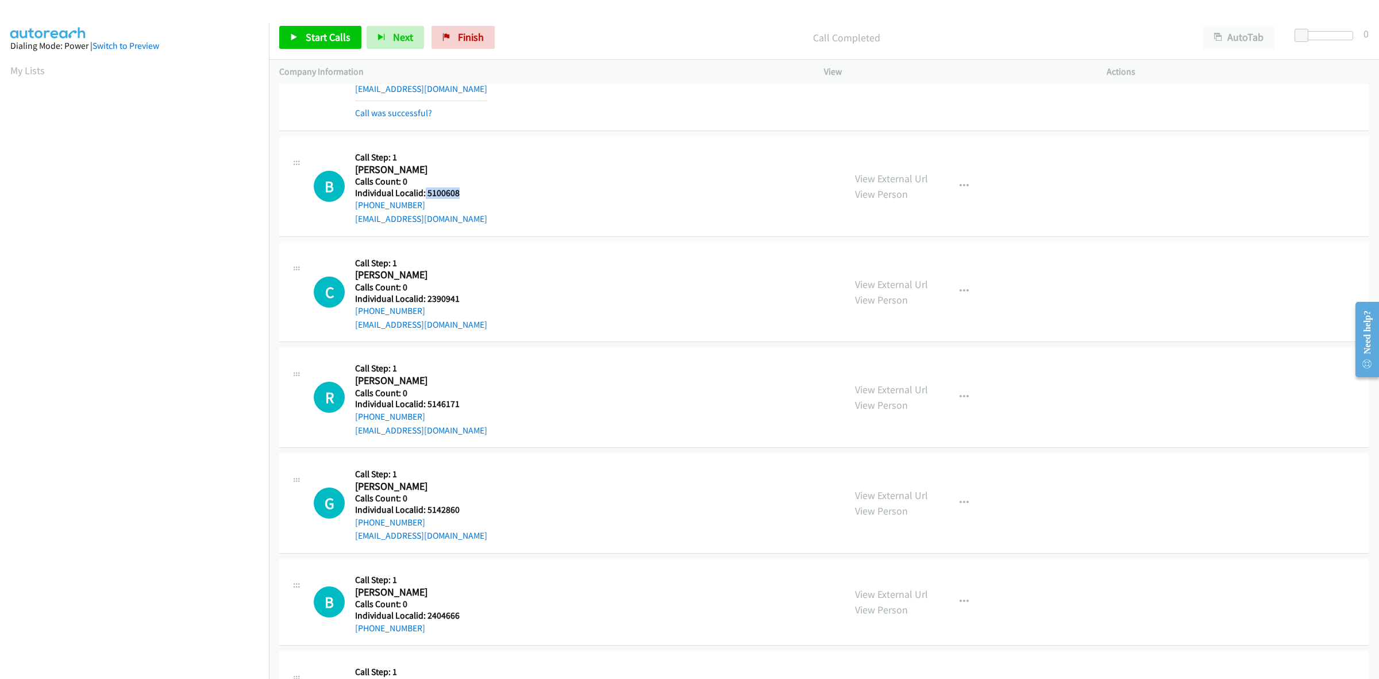
drag, startPoint x: 466, startPoint y: 192, endPoint x: 424, endPoint y: 191, distance: 42.0
click at [424, 191] on h5 "Individual Localid: 5100608" at bounding box center [421, 192] width 132 height 11
copy h5 "5100608"
drag, startPoint x: 418, startPoint y: 203, endPoint x: 353, endPoint y: 209, distance: 65.2
click at [353, 209] on div "B Callback Scheduled Call Step: 1 Blaine Eddington America/Los_Angeles Calls Co…" at bounding box center [574, 186] width 521 height 79
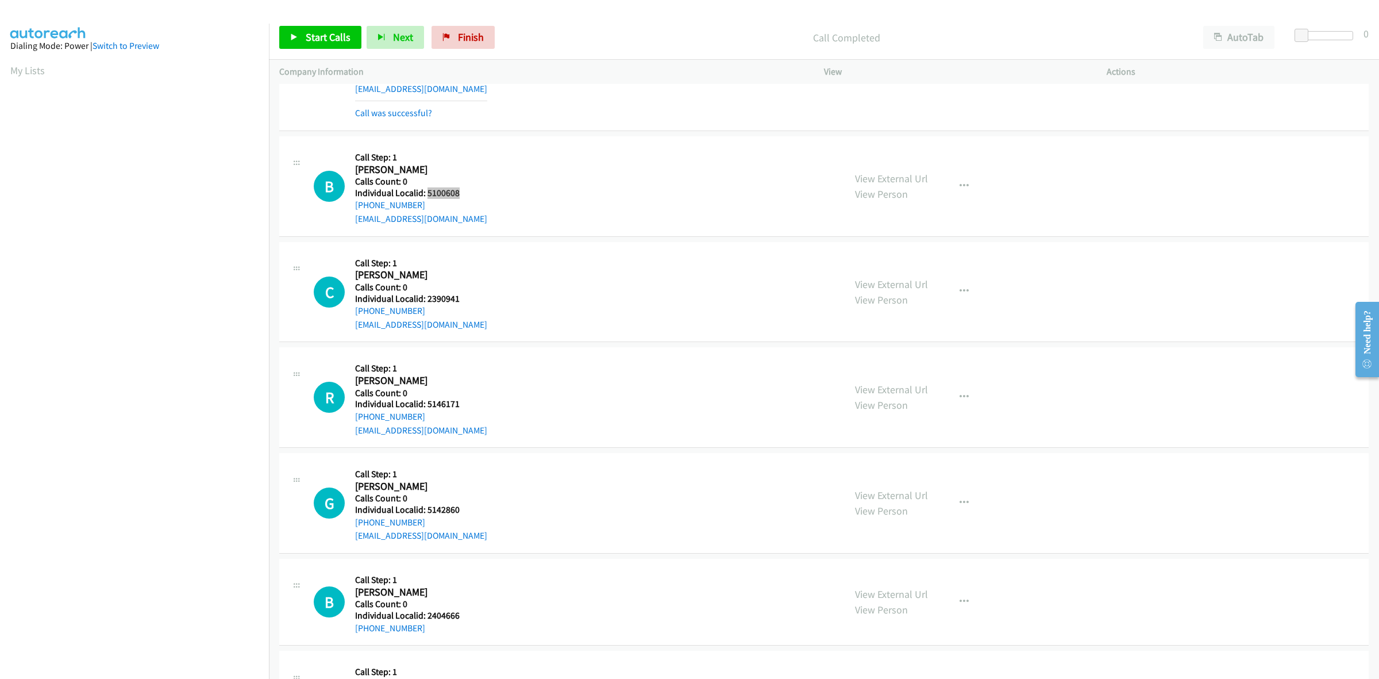
drag, startPoint x: 467, startPoint y: 194, endPoint x: 426, endPoint y: 190, distance: 41.0
click at [426, 190] on h5 "Individual Localid: 5100608" at bounding box center [421, 192] width 132 height 11
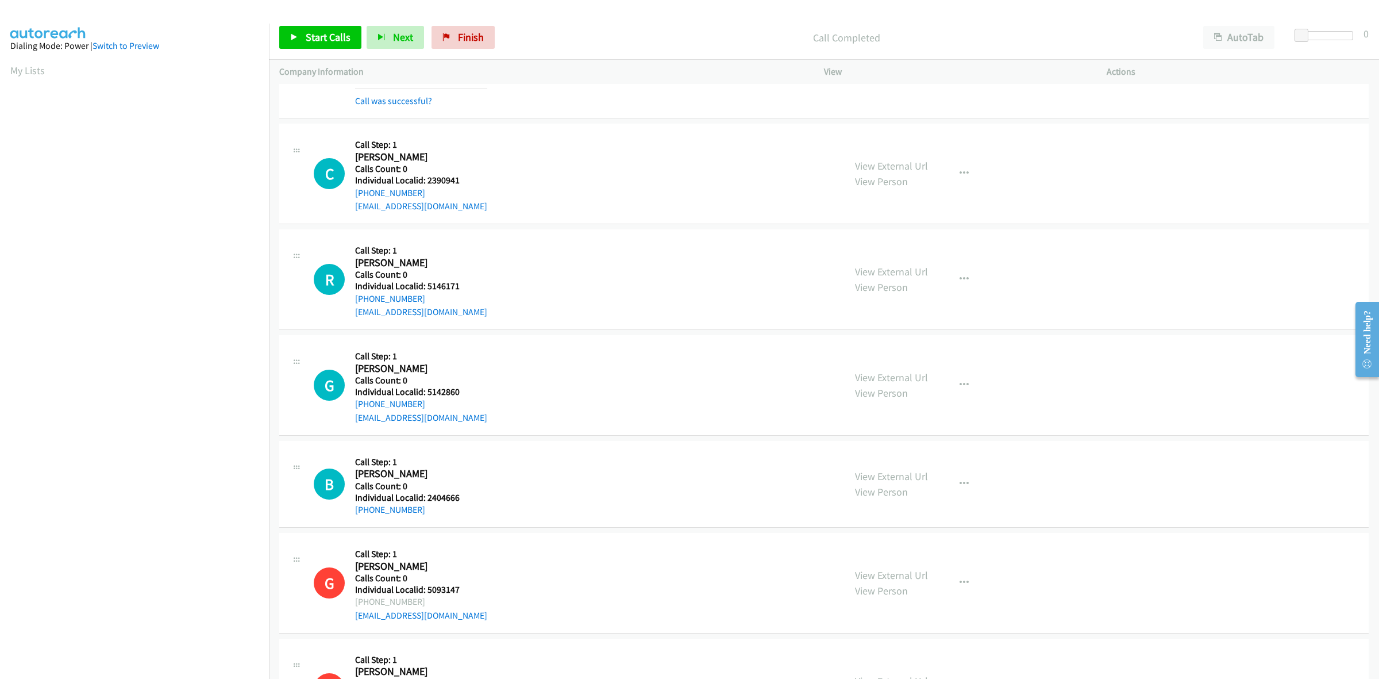
scroll to position [484, 0]
drag, startPoint x: 472, startPoint y: 179, endPoint x: 426, endPoint y: 178, distance: 45.4
click at [426, 178] on h5 "Individual Localid: 2390941" at bounding box center [421, 179] width 132 height 11
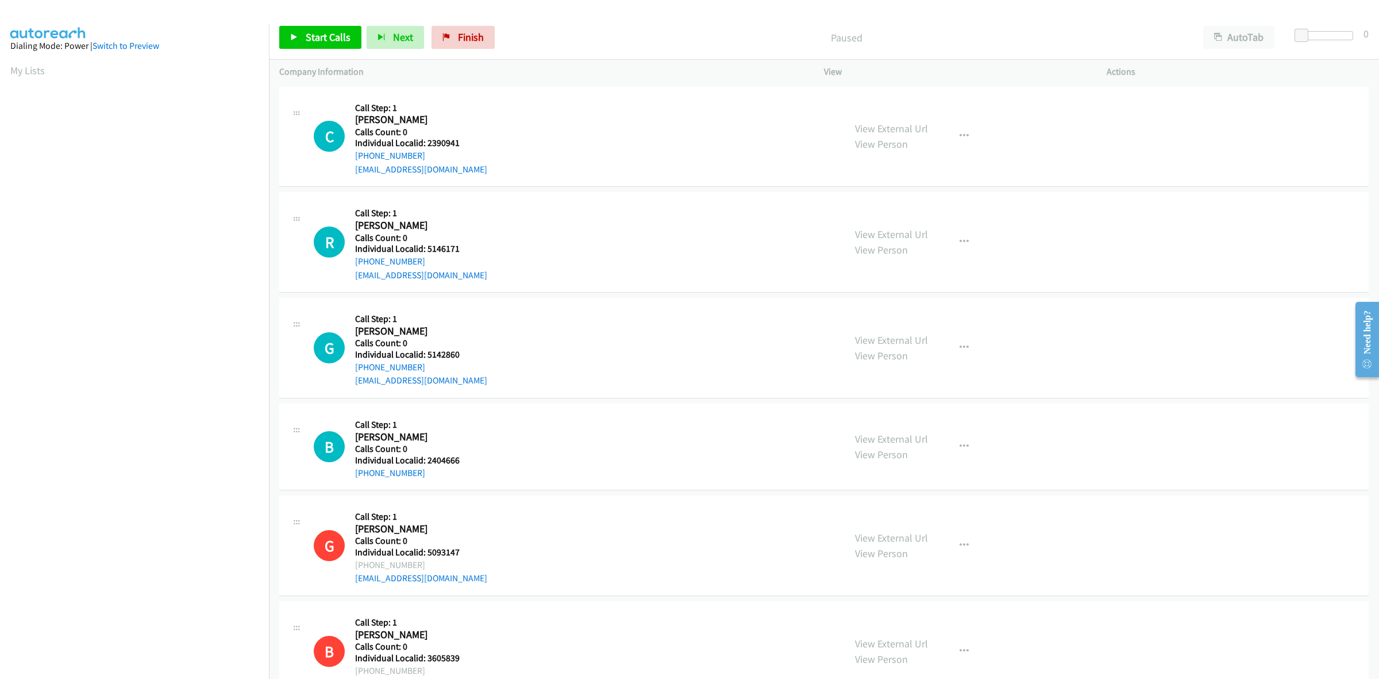
click at [567, 159] on div "C Callback Scheduled Call Step: 1 Charles Simas America/Los_Angeles Calls Count…" at bounding box center [574, 136] width 521 height 79
drag, startPoint x: 465, startPoint y: 142, endPoint x: 428, endPoint y: 144, distance: 37.4
click at [428, 144] on h5 "Individual Localid: 2390941" at bounding box center [421, 142] width 132 height 11
copy h5 "2390941"
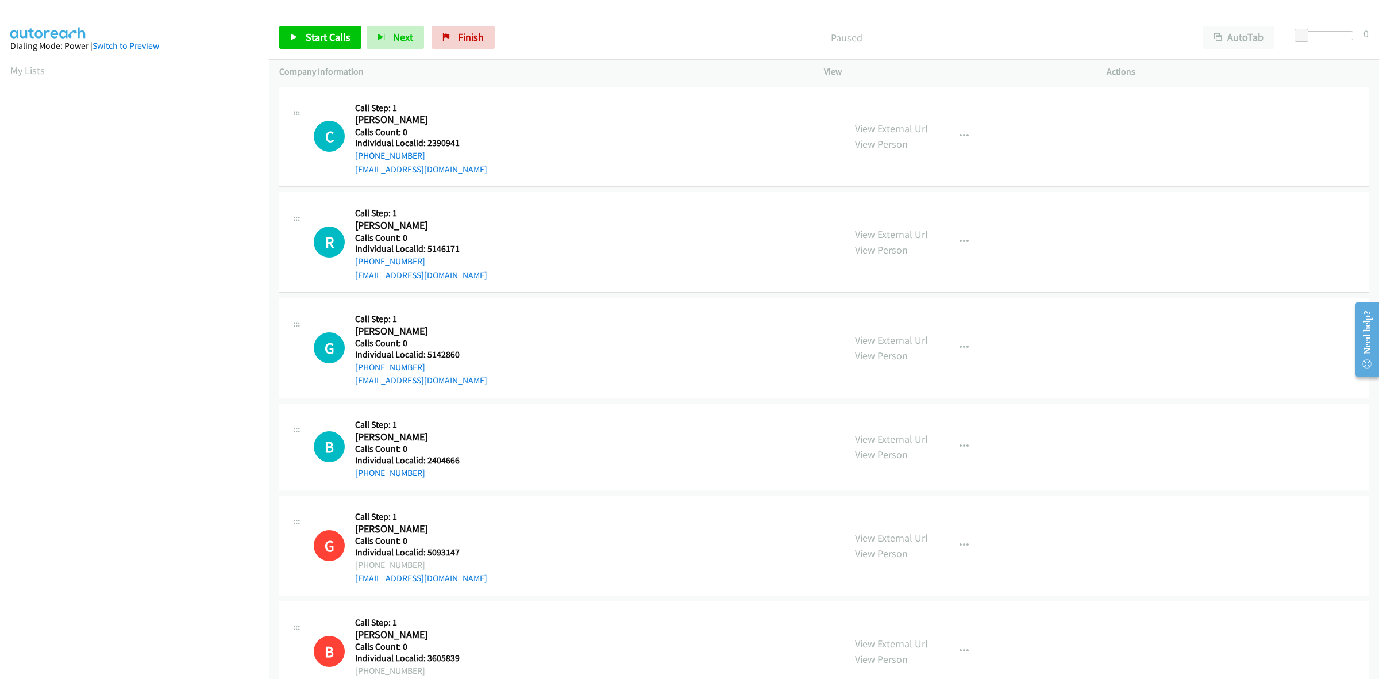
click at [437, 114] on h2 "Charles Simas" at bounding box center [418, 119] width 126 height 13
drag, startPoint x: 409, startPoint y: 156, endPoint x: 351, endPoint y: 158, distance: 57.5
click at [351, 158] on div "C Callback Scheduled Call Step: 1 Charles Simas America/Los_Angeles Calls Count…" at bounding box center [574, 136] width 521 height 79
copy link "+1 707-689-9946"
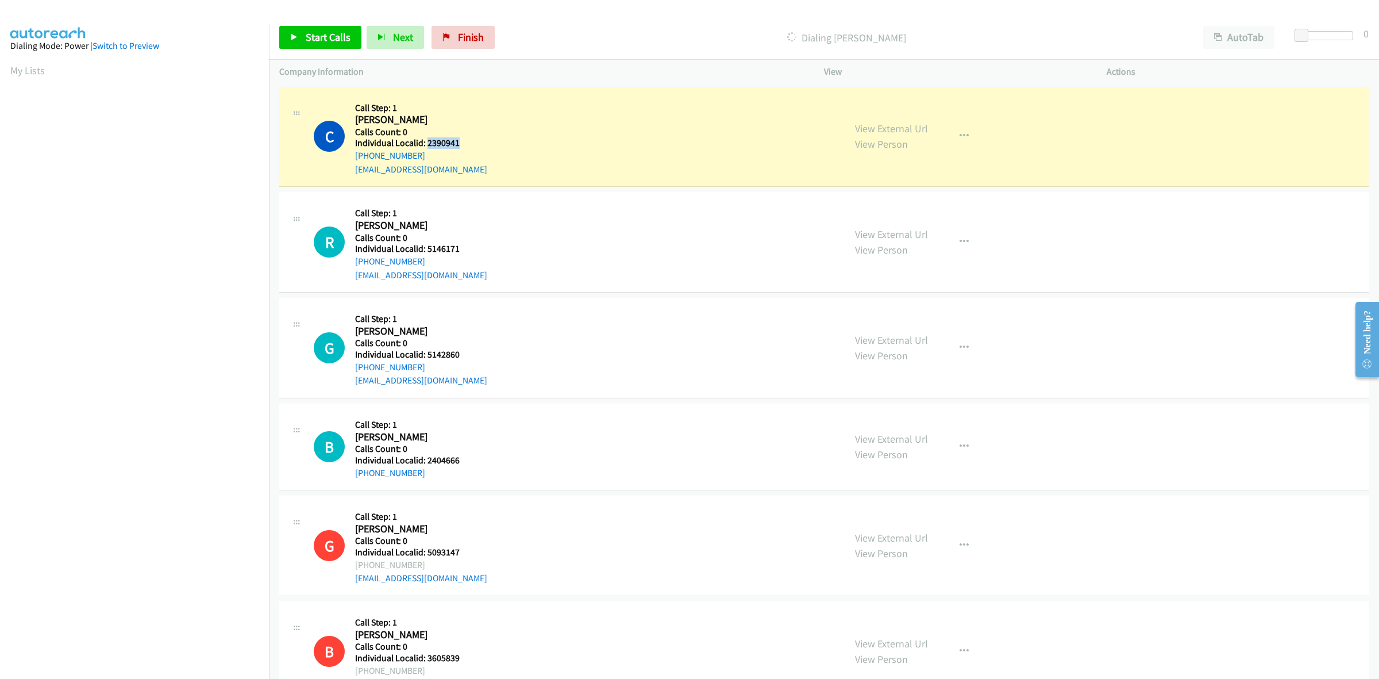
drag, startPoint x: 444, startPoint y: 142, endPoint x: 427, endPoint y: 141, distance: 17.3
click at [427, 141] on h5 "Individual Localid: 2390941" at bounding box center [421, 142] width 132 height 11
copy h5 "2390941"
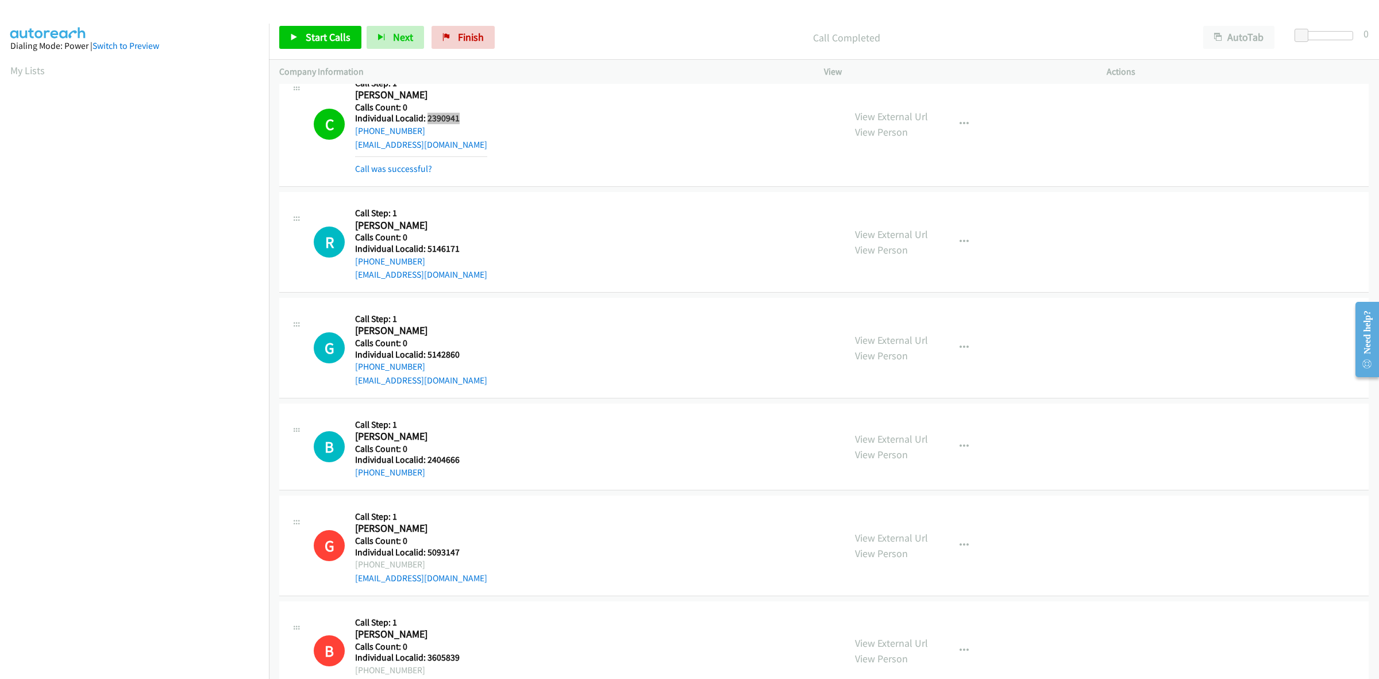
scroll to position [72, 0]
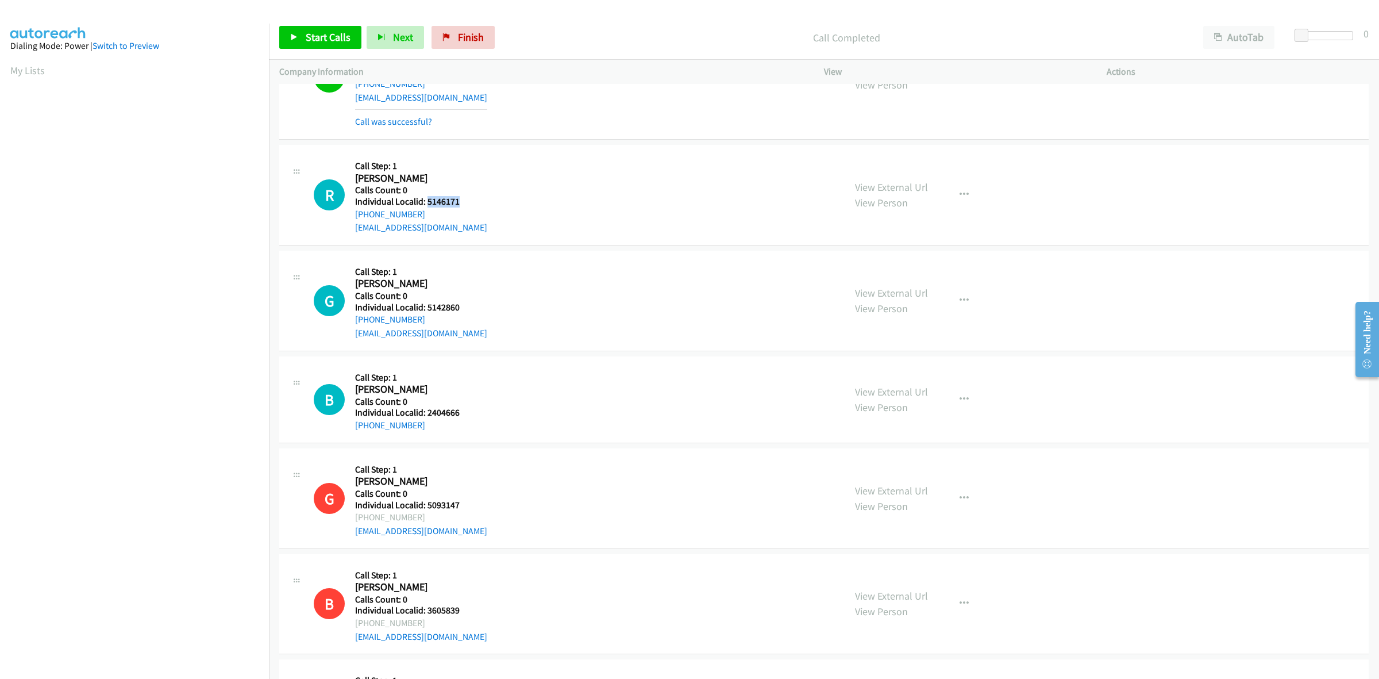
drag, startPoint x: 438, startPoint y: 198, endPoint x: 427, endPoint y: 201, distance: 11.8
click at [427, 201] on h5 "Individual Localid: 5146171" at bounding box center [421, 201] width 132 height 11
copy h5 "5146171"
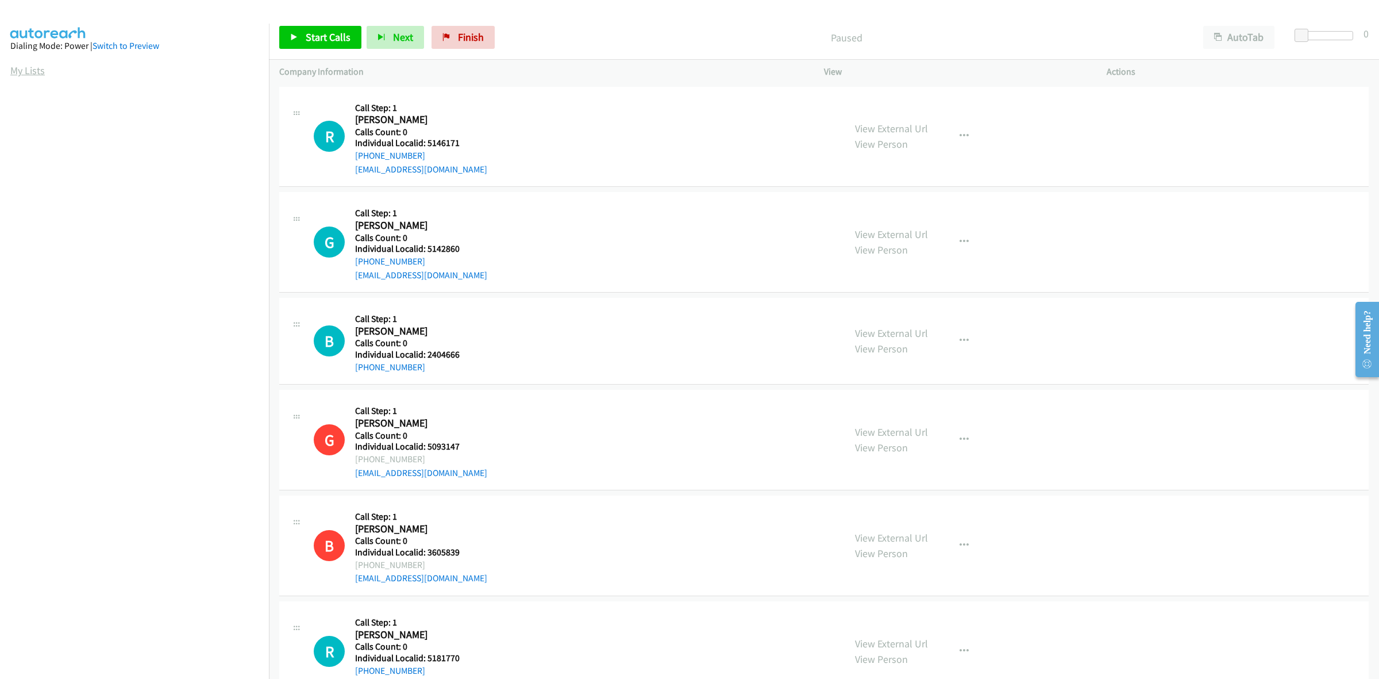
click at [29, 69] on link "My Lists" at bounding box center [27, 70] width 34 height 13
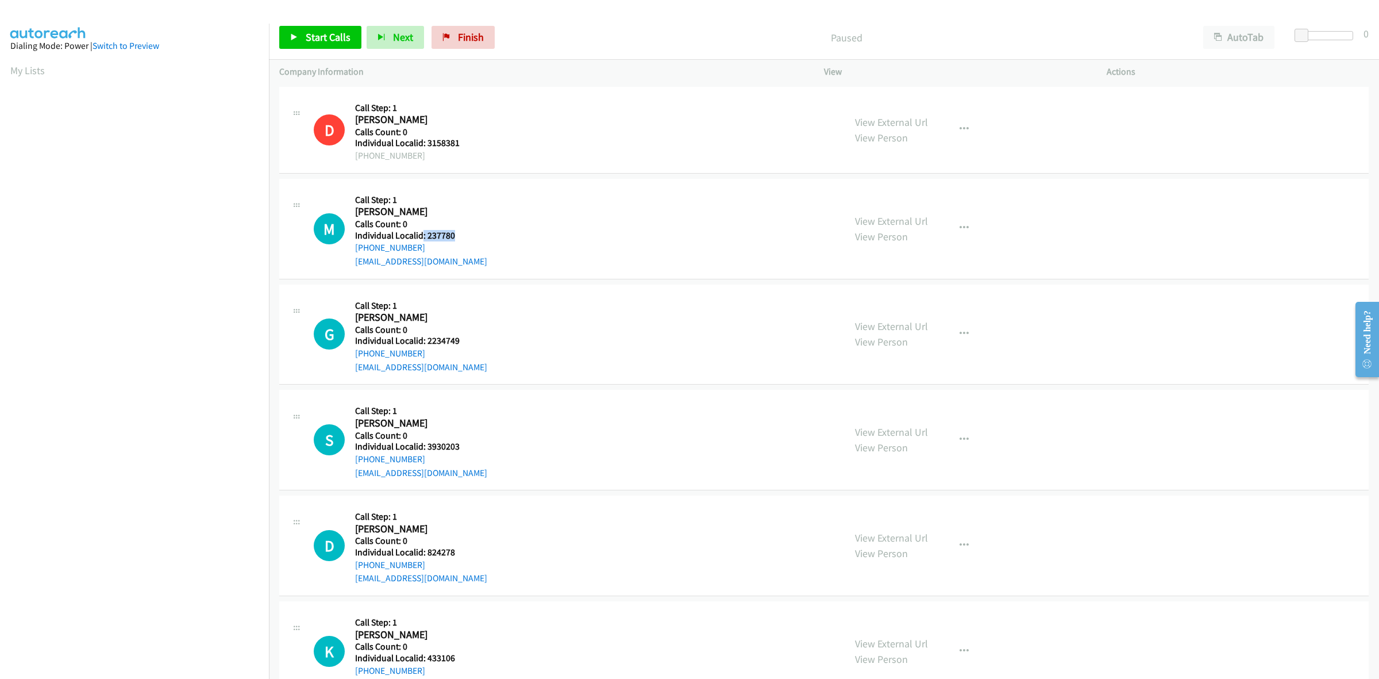
drag, startPoint x: 431, startPoint y: 236, endPoint x: 422, endPoint y: 236, distance: 9.2
click at [422, 236] on h5 "Individual Localid: 237780" at bounding box center [421, 235] width 132 height 11
copy h5 ": 237780"
click at [958, 219] on button "button" at bounding box center [964, 228] width 31 height 23
click at [1040, 241] on div at bounding box center [689, 339] width 1379 height 679
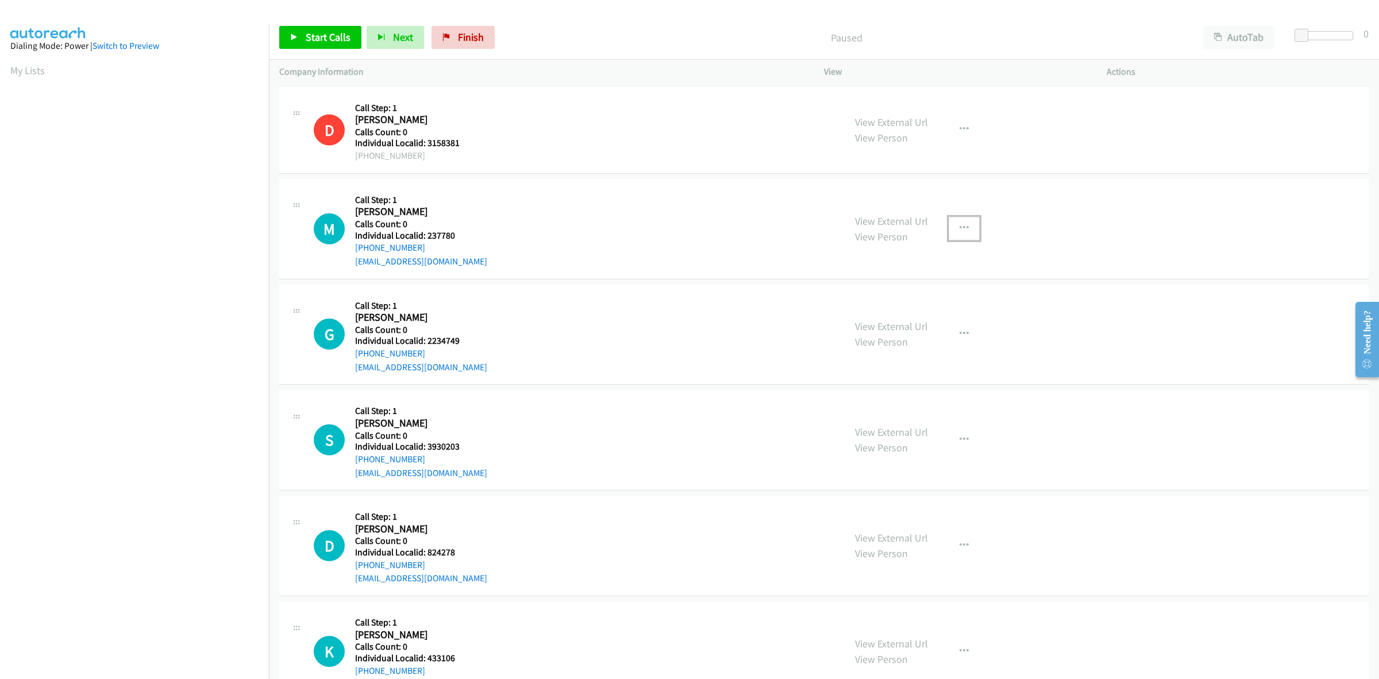
click at [969, 230] on button "button" at bounding box center [964, 228] width 31 height 23
click at [888, 302] on link "Skip Call" at bounding box center [902, 303] width 153 height 23
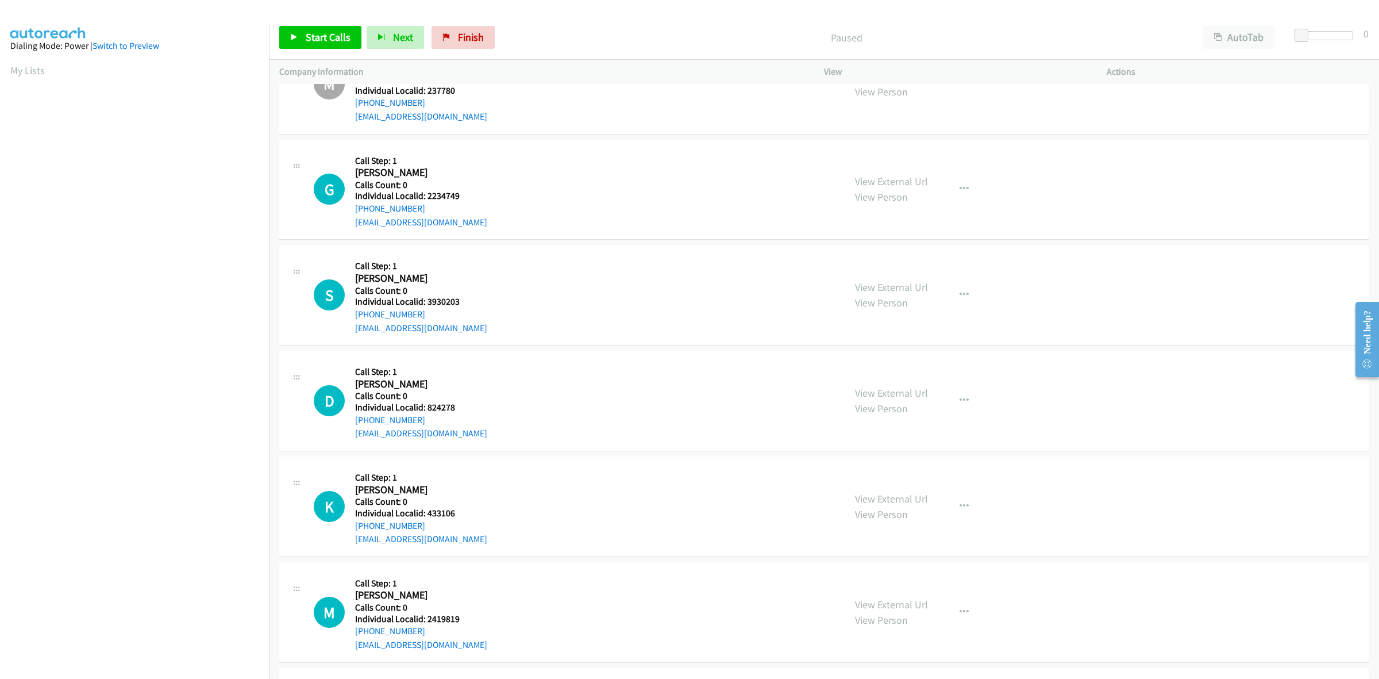
scroll to position [161, 0]
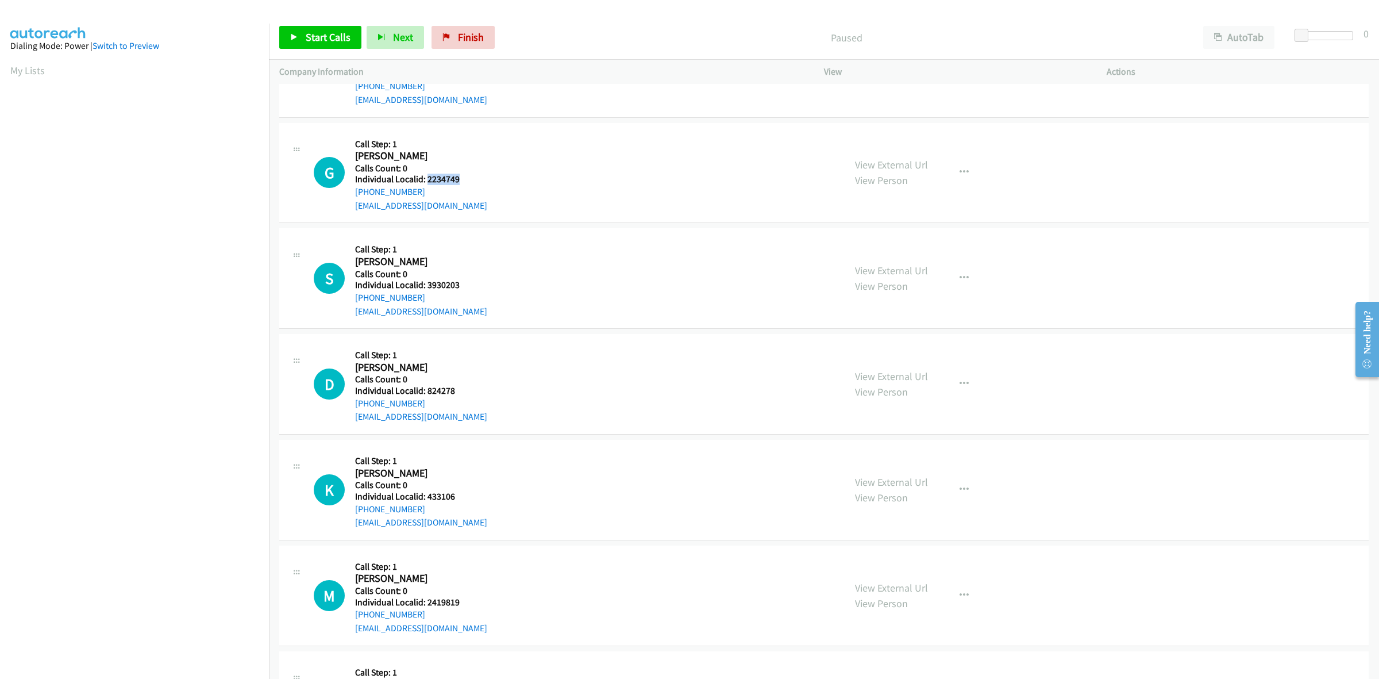
drag, startPoint x: 463, startPoint y: 178, endPoint x: 426, endPoint y: 178, distance: 37.3
click at [426, 178] on h5 "Individual Localid: 2234749" at bounding box center [421, 179] width 132 height 11
copy h5 "2234749"
click at [954, 178] on button "button" at bounding box center [964, 172] width 31 height 23
click at [874, 248] on link "Skip Call" at bounding box center [902, 247] width 153 height 23
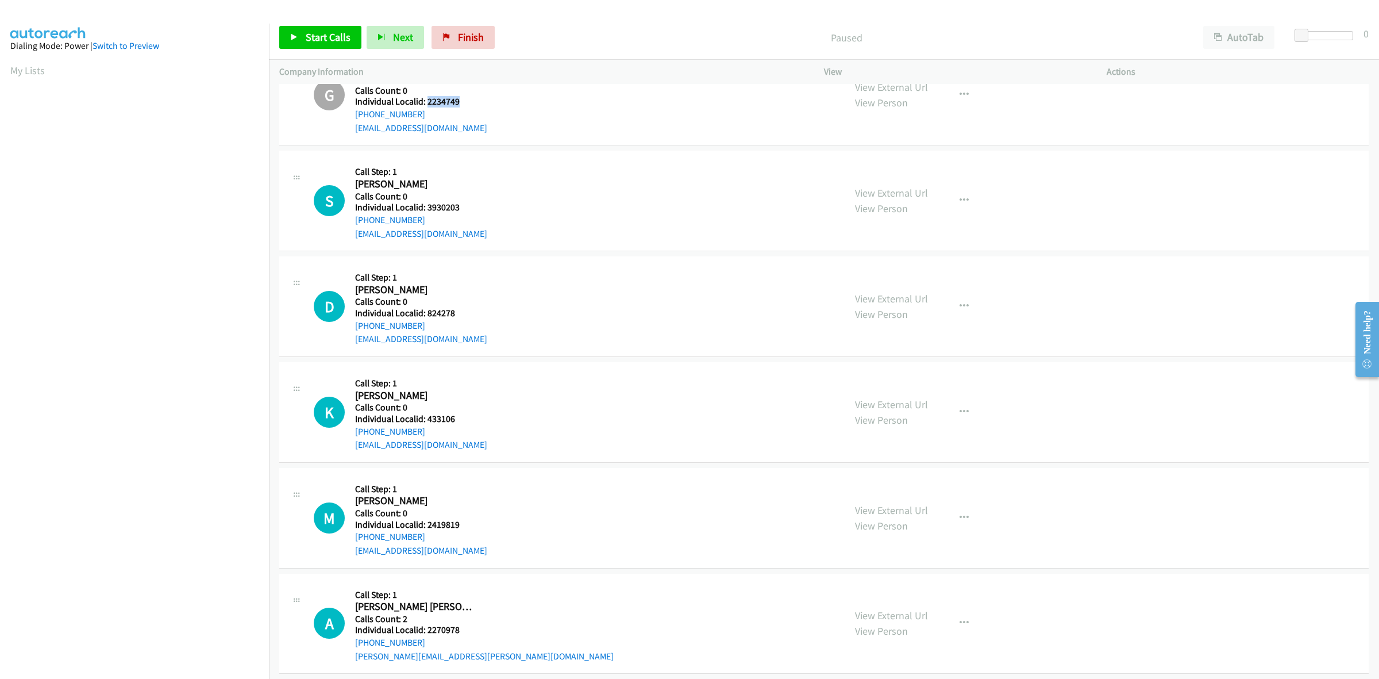
scroll to position [287, 0]
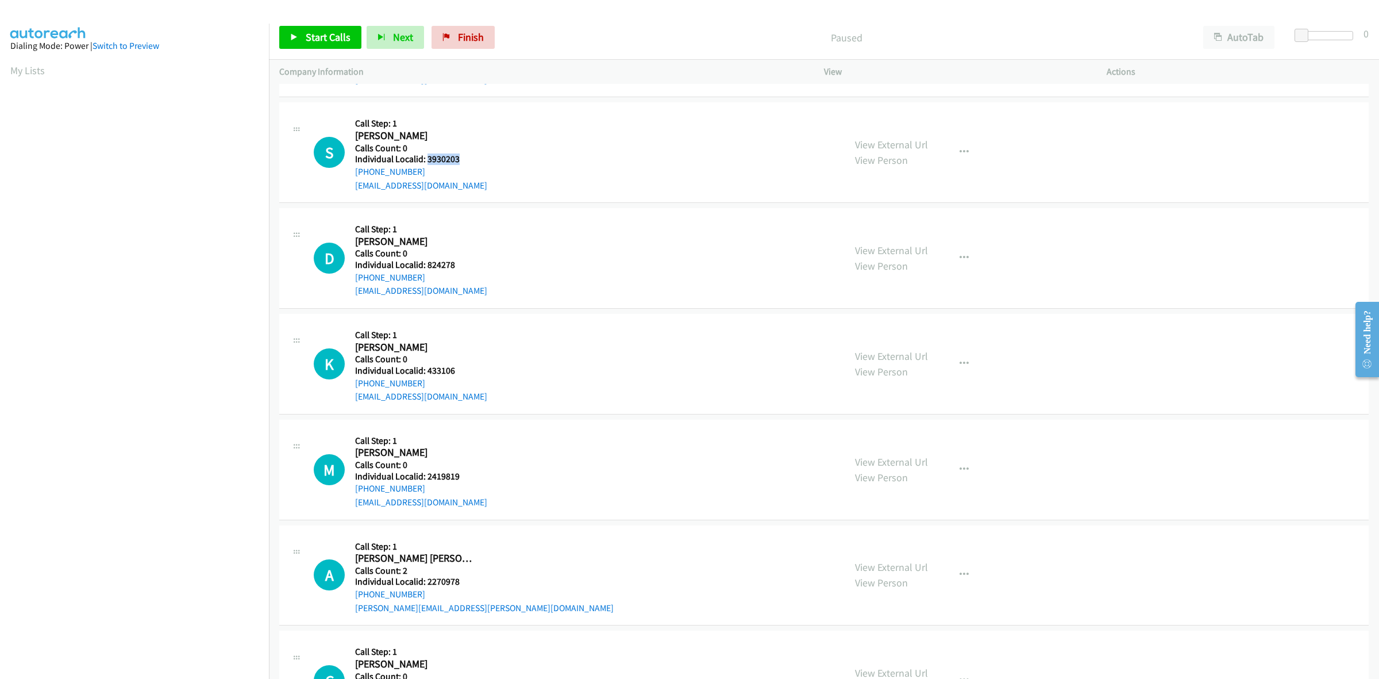
drag, startPoint x: 461, startPoint y: 157, endPoint x: 426, endPoint y: 156, distance: 35.1
click at [426, 156] on h5 "Individual Localid: 3930203" at bounding box center [421, 158] width 132 height 11
copy h5 "3930203"
click at [460, 110] on div "S Callback Scheduled Call Step: 1 Scott Brenner America/New_York Calls Count: 0…" at bounding box center [823, 152] width 1089 height 101
drag, startPoint x: 424, startPoint y: 169, endPoint x: 352, endPoint y: 171, distance: 71.8
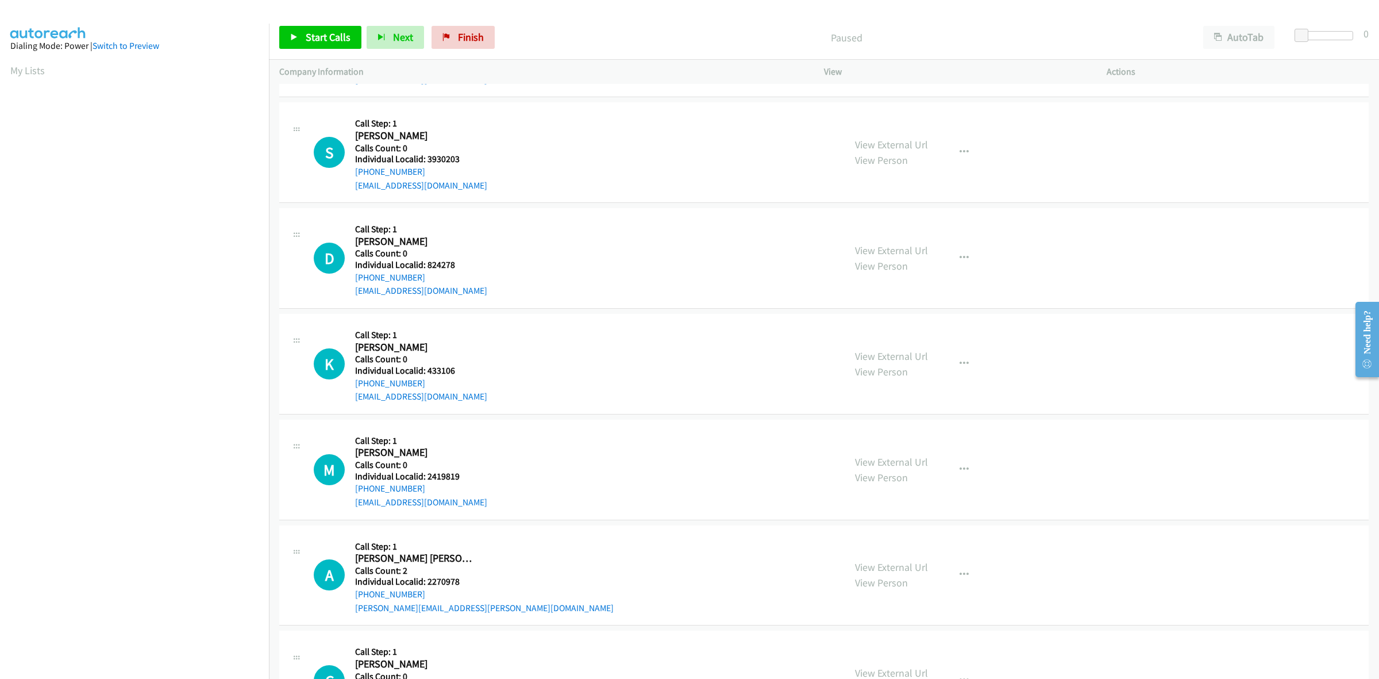
click at [352, 171] on div "S Callback Scheduled Call Step: 1 Scott Brenner America/New_York Calls Count: 0…" at bounding box center [574, 152] width 521 height 79
copy link "+1 810-937-9314"
drag, startPoint x: 461, startPoint y: 161, endPoint x: 426, endPoint y: 163, distance: 35.6
click at [426, 163] on h5 "Individual Localid: 3930203" at bounding box center [421, 158] width 132 height 11
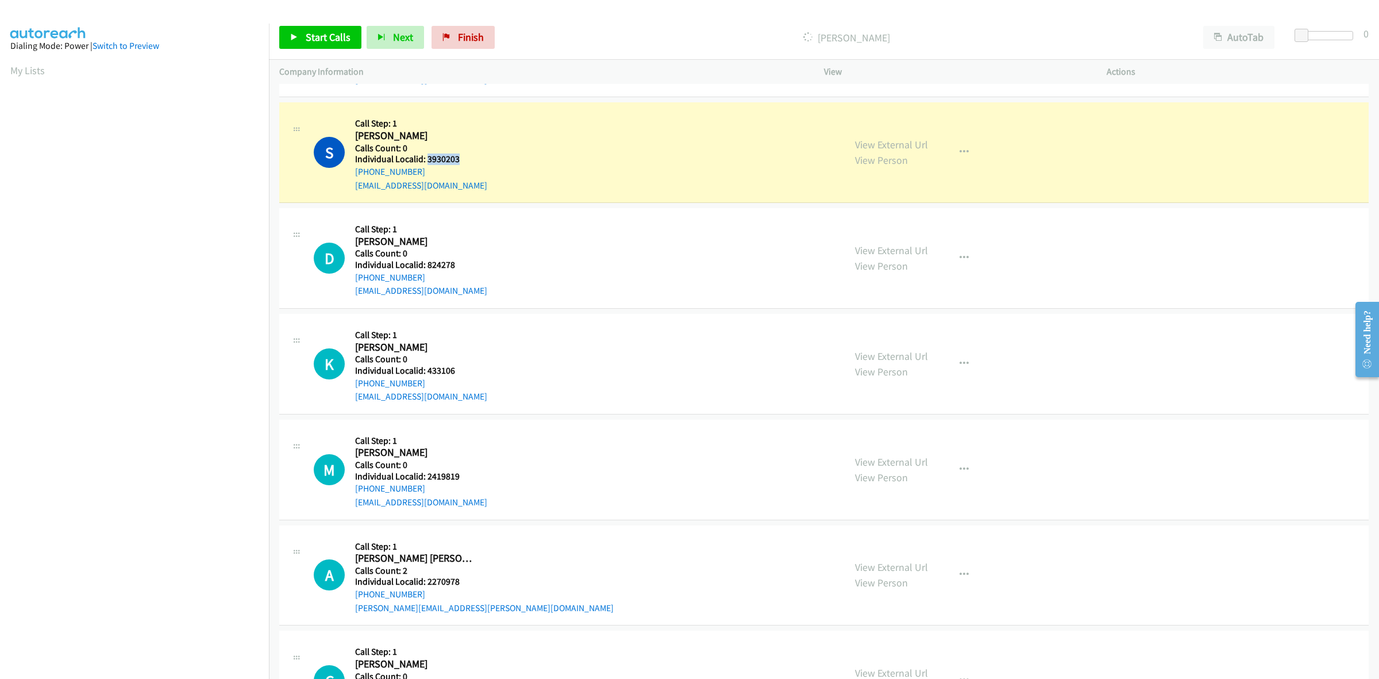
copy h5 "3930203"
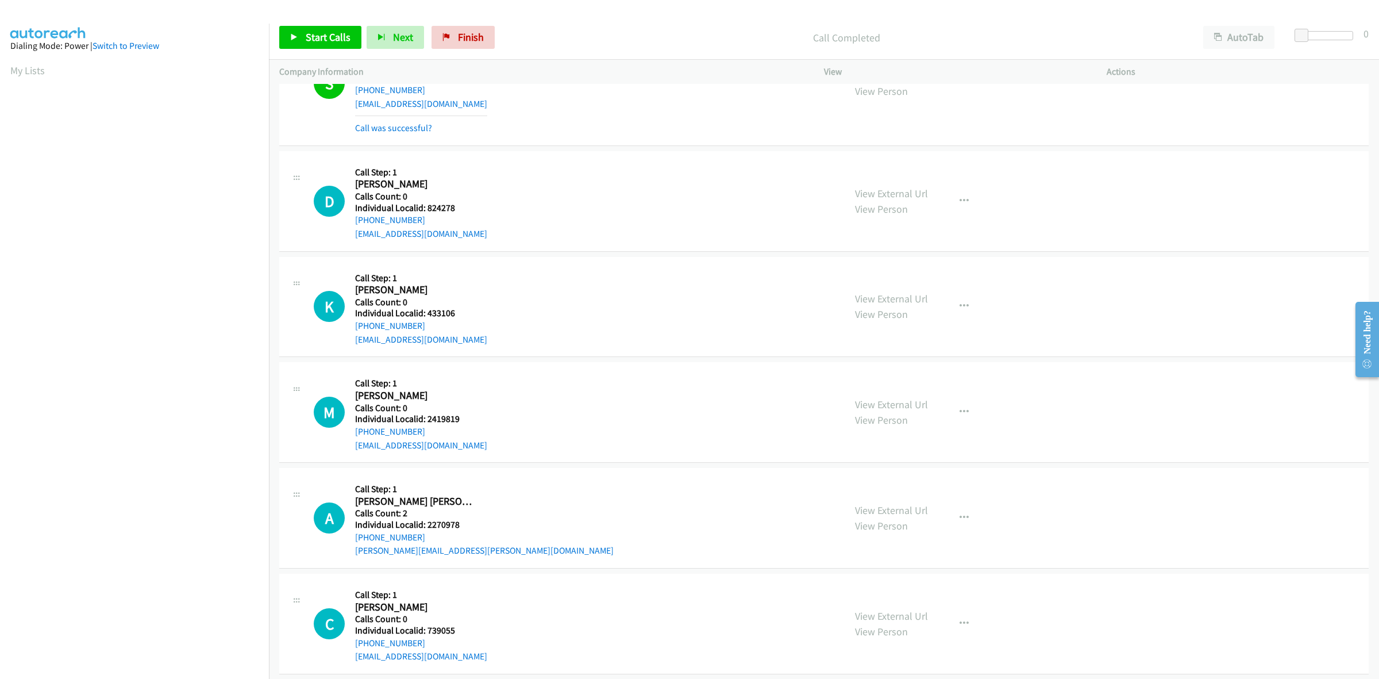
scroll to position [377, 0]
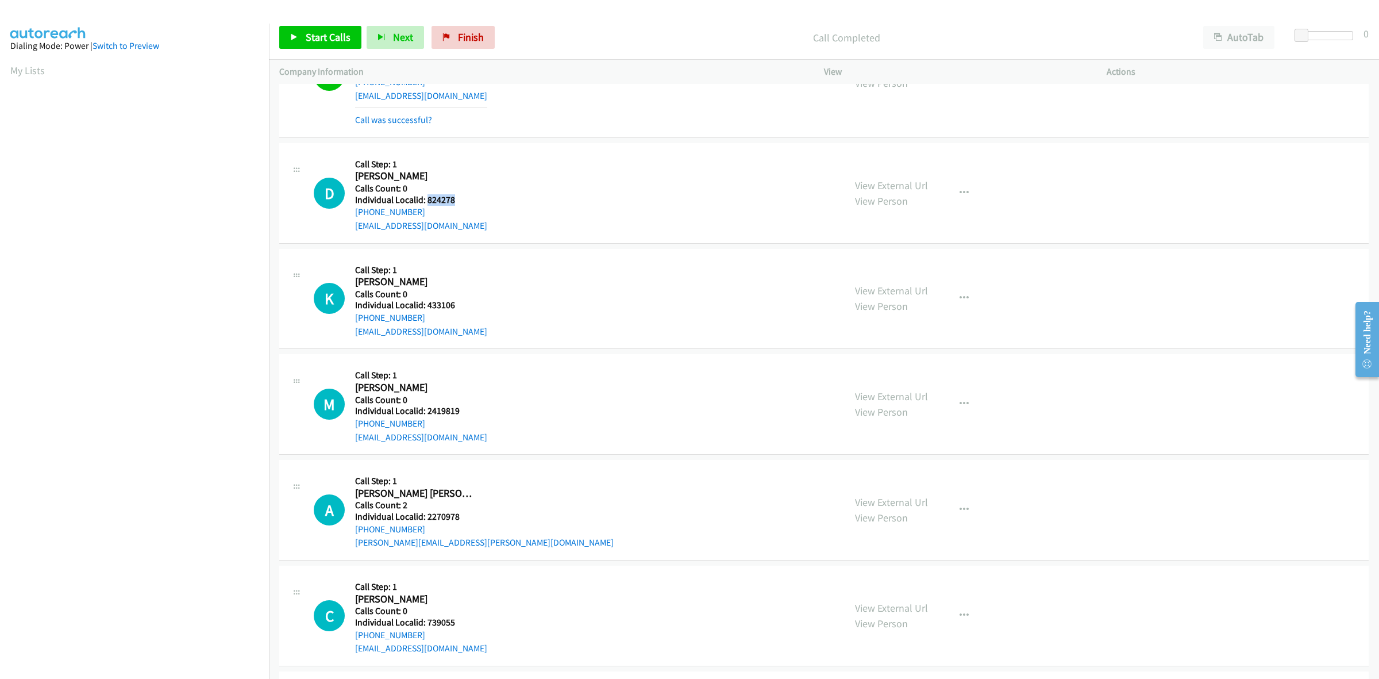
drag, startPoint x: 464, startPoint y: 205, endPoint x: 427, endPoint y: 196, distance: 37.8
click at [427, 196] on h5 "Individual Localid: 824278" at bounding box center [421, 199] width 132 height 11
copy h5 "824278"
drag, startPoint x: 607, startPoint y: 207, endPoint x: 623, endPoint y: 208, distance: 16.7
click at [607, 207] on div "D Callback Scheduled Call Step: 1 David Bleau America/New_York Calls Count: 0 I…" at bounding box center [574, 192] width 521 height 79
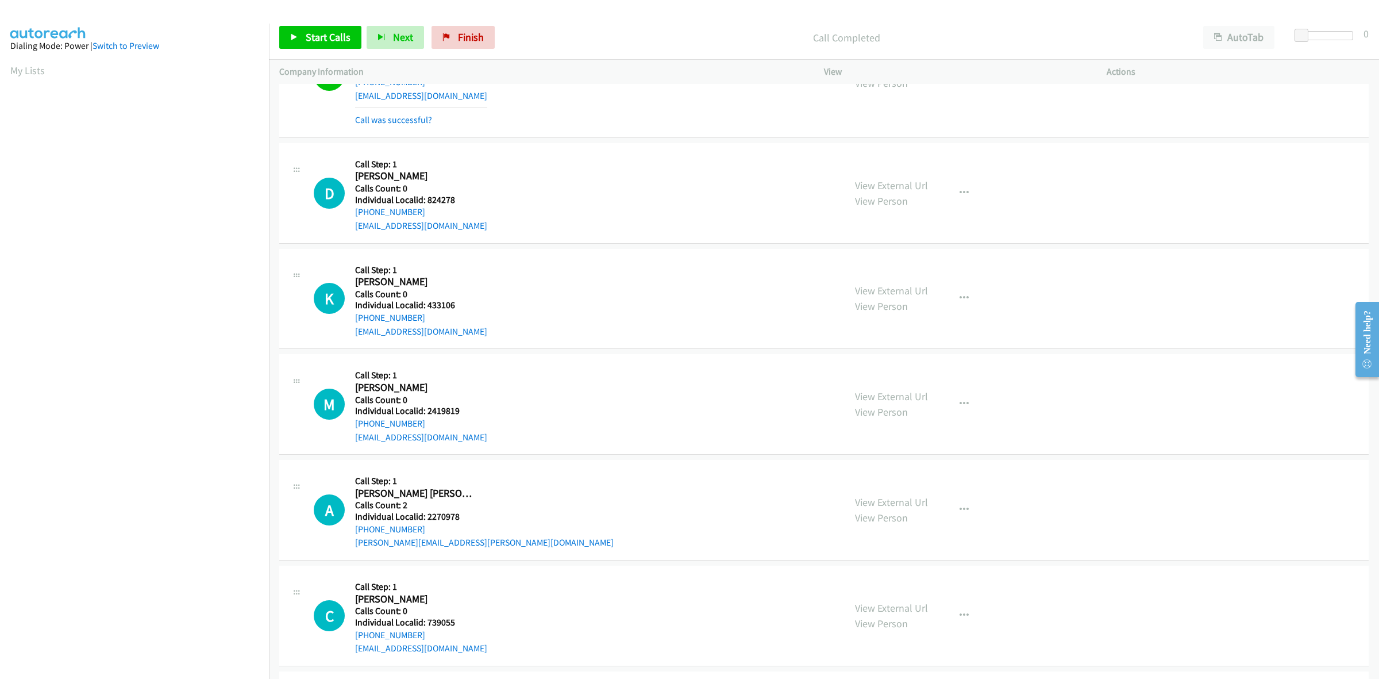
click at [448, 174] on h2 "David Bleau" at bounding box center [414, 175] width 119 height 13
drag, startPoint x: 376, startPoint y: 210, endPoint x: 352, endPoint y: 214, distance: 24.4
click at [352, 214] on div "D Callback Scheduled Call Step: 1 David Bleau America/New_York Calls Count: 0 I…" at bounding box center [574, 192] width 521 height 79
copy link "+1 508-304-3528"
drag, startPoint x: 470, startPoint y: 203, endPoint x: 426, endPoint y: 197, distance: 44.0
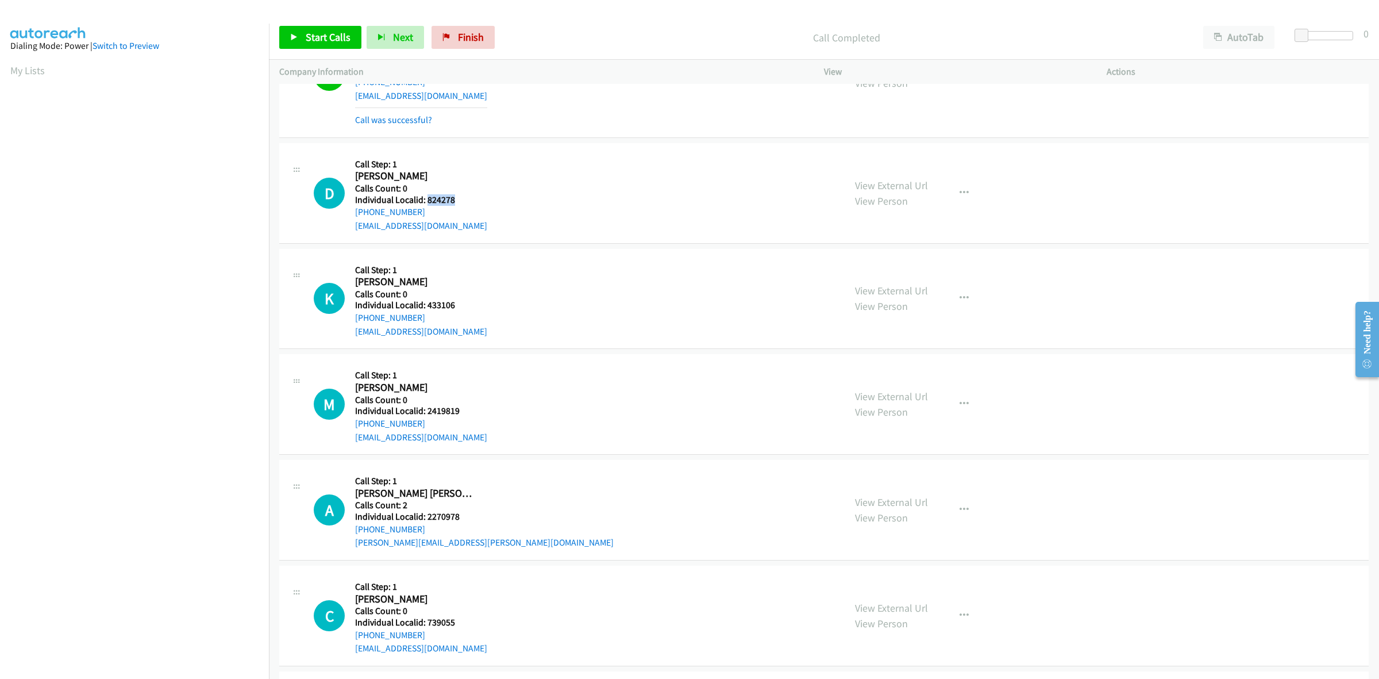
click at [426, 197] on h5 "Individual Localid: 824278" at bounding box center [421, 199] width 132 height 11
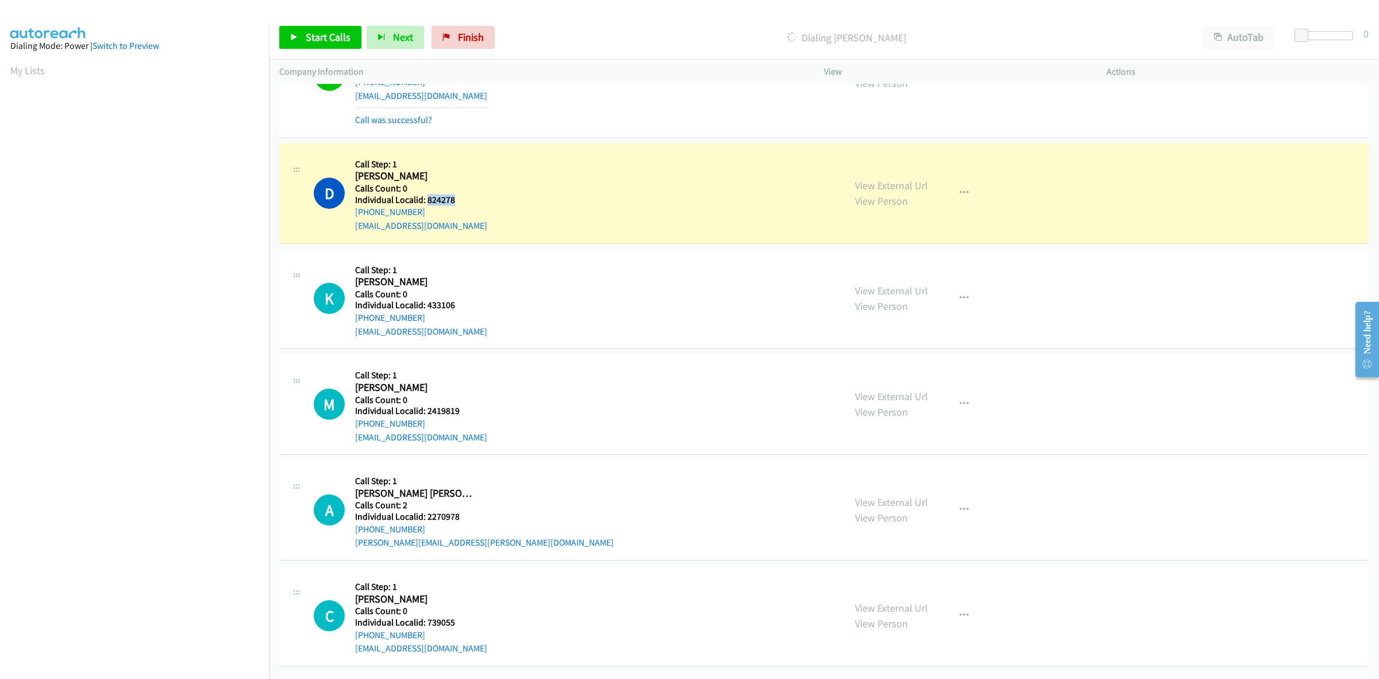
copy h5 "824278"
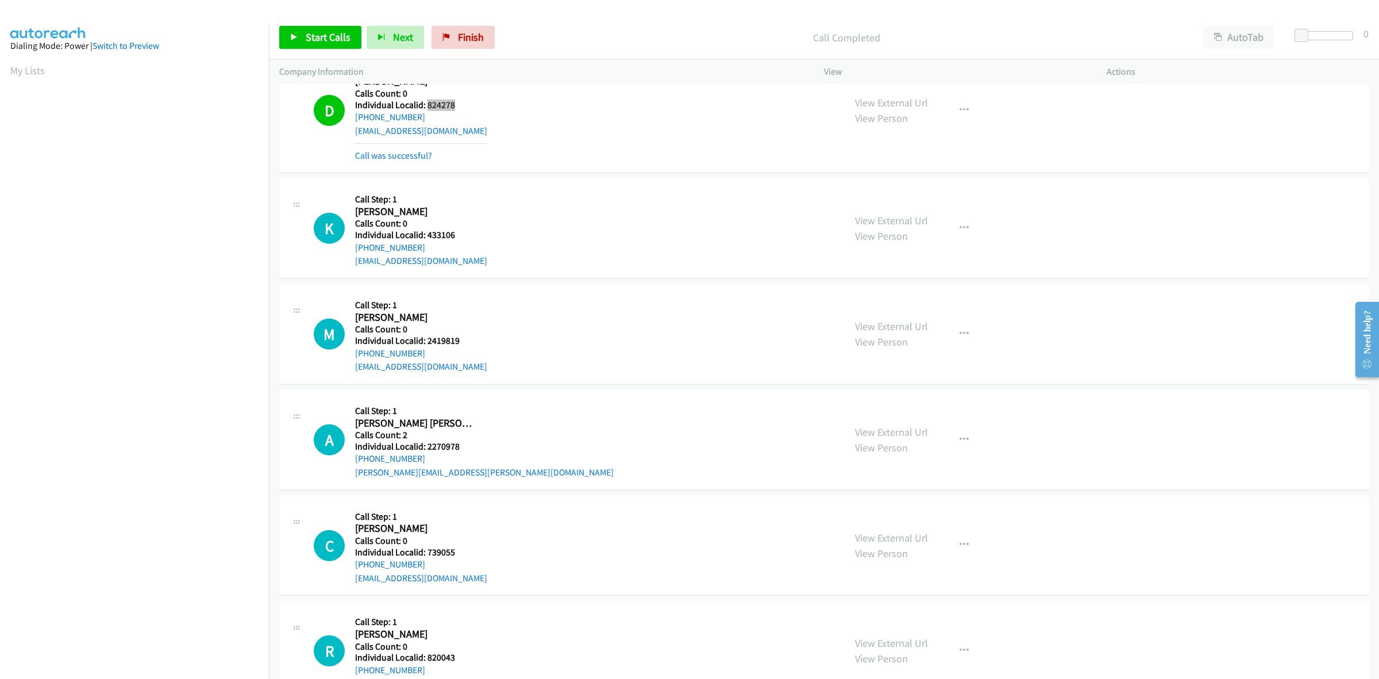
scroll to position [503, 0]
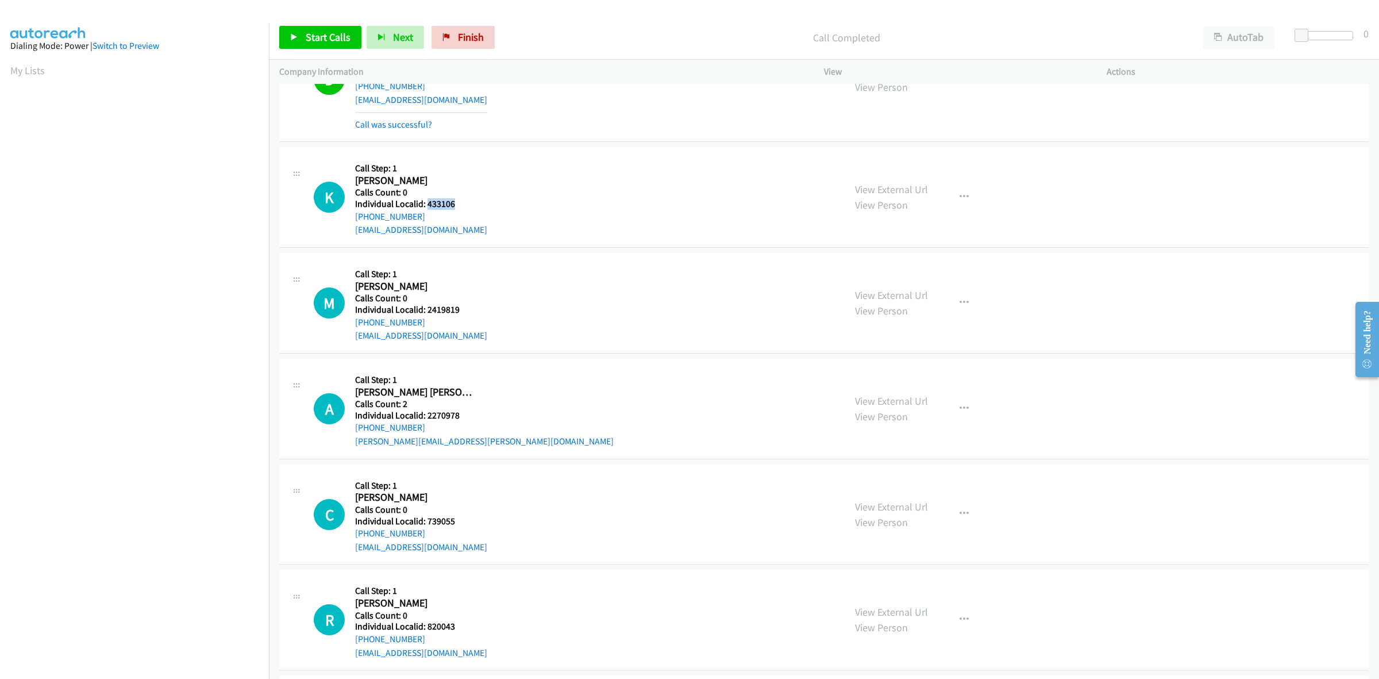
drag, startPoint x: 447, startPoint y: 204, endPoint x: 427, endPoint y: 205, distance: 20.1
click at [427, 205] on h5 "Individual Localid: 433106" at bounding box center [421, 203] width 132 height 11
copy h5 "433106"
click at [549, 200] on div "K Callback Scheduled Call Step: 1 Keegan Merrill America/Anchorage Calls Count:…" at bounding box center [574, 196] width 521 height 79
drag, startPoint x: 426, startPoint y: 217, endPoint x: 352, endPoint y: 219, distance: 74.2
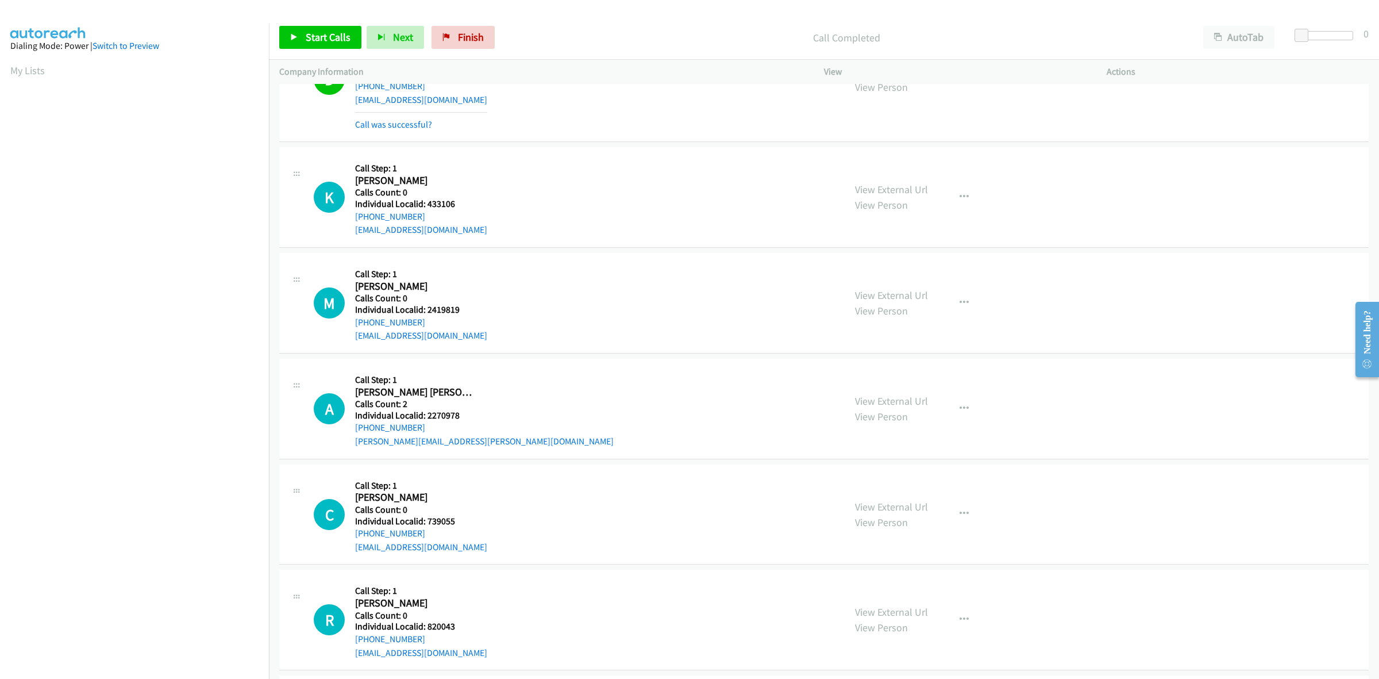
click at [352, 219] on div "K Callback Scheduled Call Step: 1 Keegan Merrill America/Anchorage Calls Count:…" at bounding box center [574, 196] width 521 height 79
copy link "+1 907-562-6847"
drag, startPoint x: 454, startPoint y: 199, endPoint x: 425, endPoint y: 201, distance: 29.4
click at [425, 201] on h5 "Individual Localid: 433106" at bounding box center [421, 203] width 132 height 11
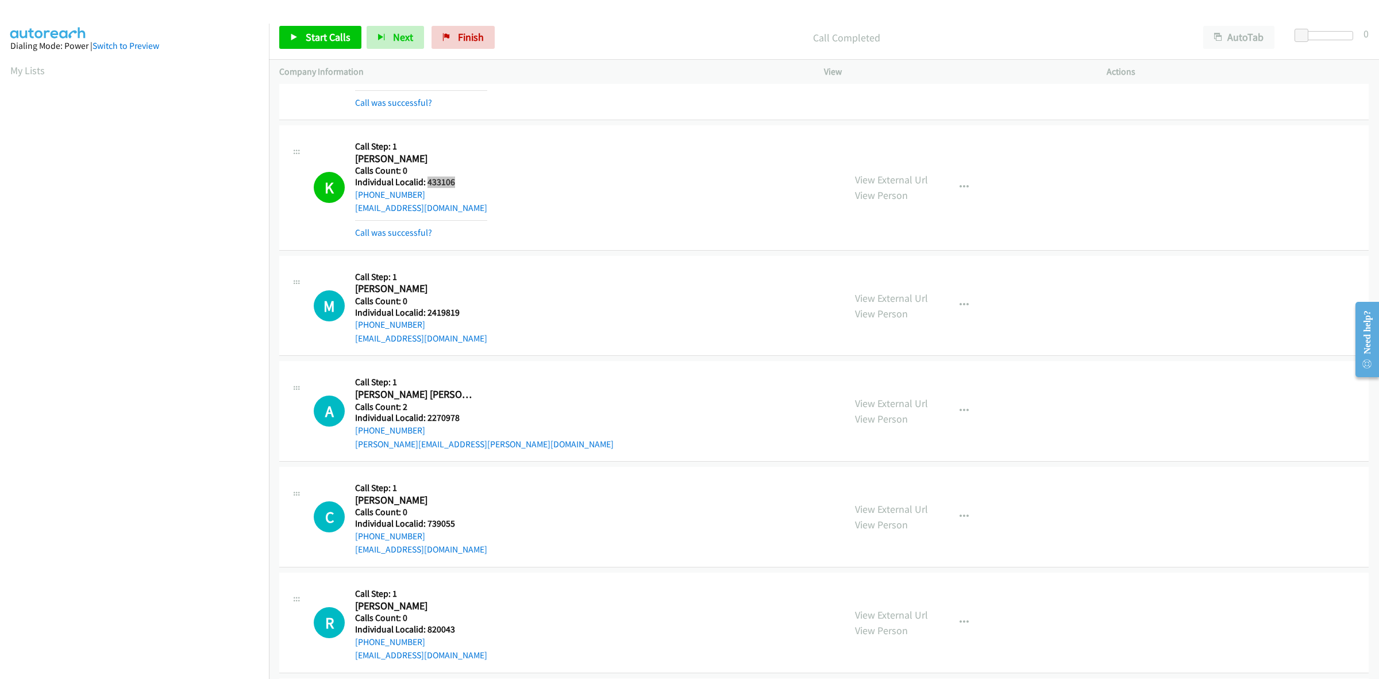
scroll to position [646, 0]
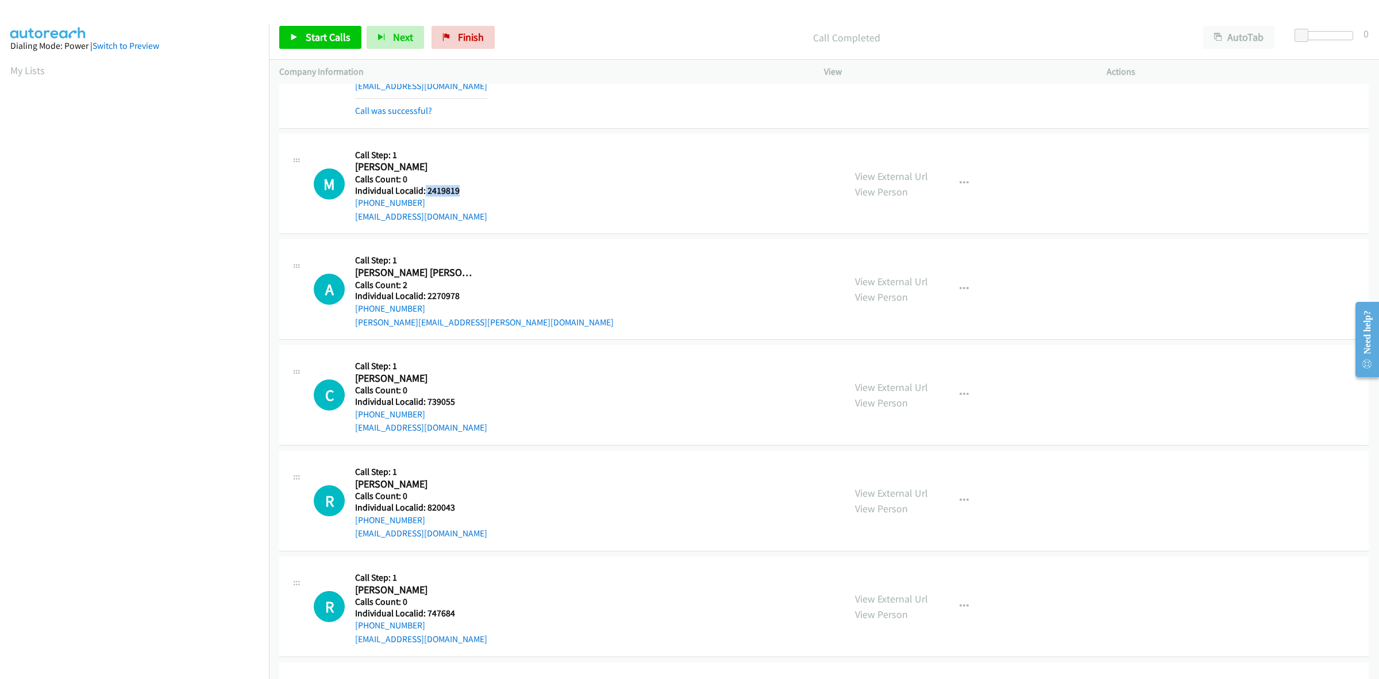
drag, startPoint x: 444, startPoint y: 184, endPoint x: 423, endPoint y: 191, distance: 22.0
click at [423, 191] on h5 "Individual Localid: 2419819" at bounding box center [421, 190] width 132 height 11
drag, startPoint x: 438, startPoint y: 148, endPoint x: 440, endPoint y: 163, distance: 15.0
click at [438, 148] on div "Callback Scheduled Call Step: 1 Masen Campbell America/Chicago Calls Count: 0 I…" at bounding box center [421, 183] width 132 height 79
drag, startPoint x: 419, startPoint y: 202, endPoint x: 351, endPoint y: 205, distance: 68.4
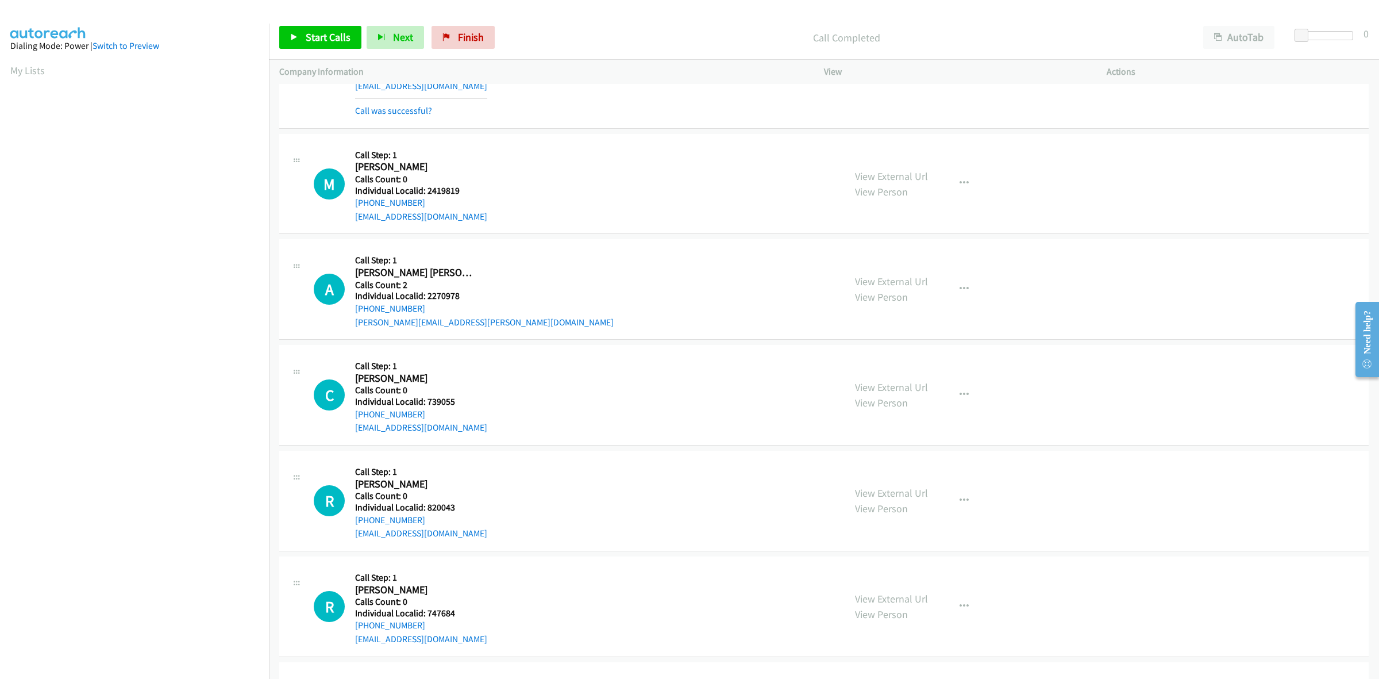
click at [351, 205] on div "M Callback Scheduled Call Step: 1 Masen Campbell America/Chicago Calls Count: 0…" at bounding box center [574, 183] width 521 height 79
drag, startPoint x: 461, startPoint y: 194, endPoint x: 427, endPoint y: 192, distance: 34.5
click at [427, 192] on h5 "Individual Localid: 2419819" at bounding box center [421, 190] width 132 height 11
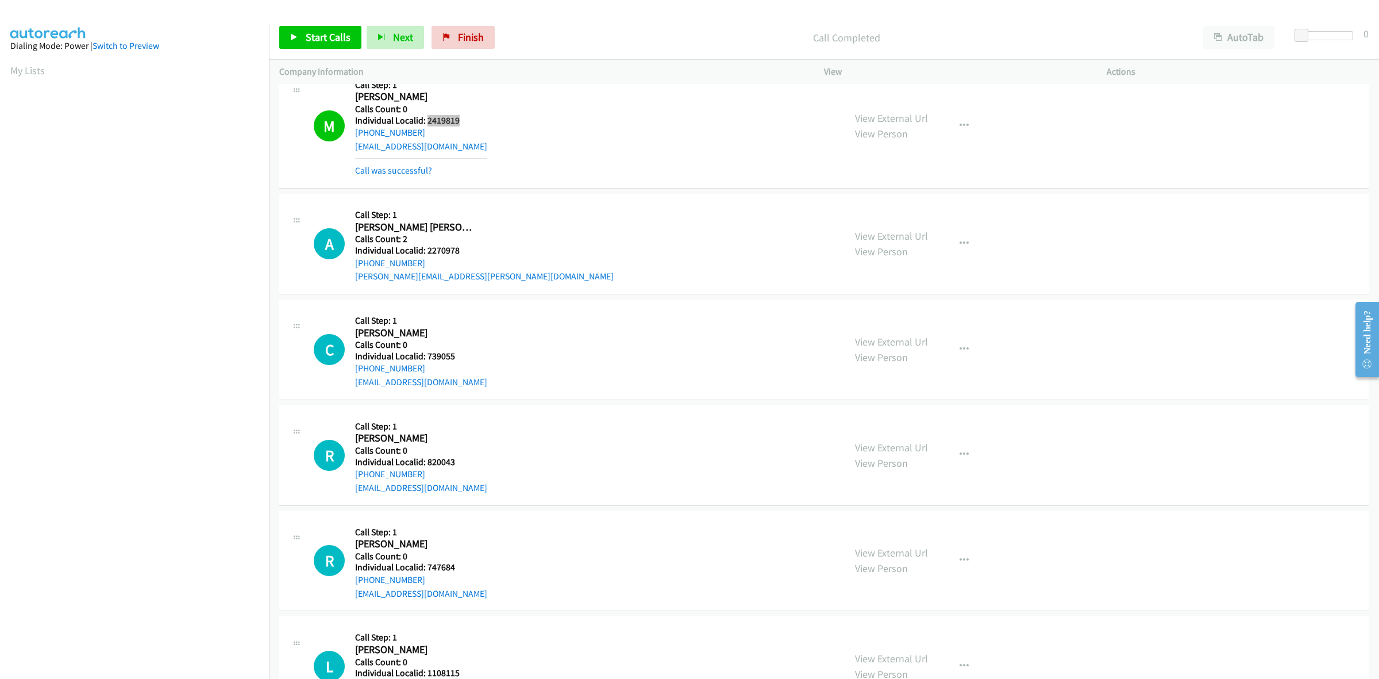
scroll to position [718, 0]
drag, startPoint x: 461, startPoint y: 245, endPoint x: 426, endPoint y: 248, distance: 35.1
click at [426, 248] on h5 "Individual Localid: 2270978" at bounding box center [484, 248] width 259 height 11
click at [949, 236] on button "button" at bounding box center [964, 241] width 31 height 23
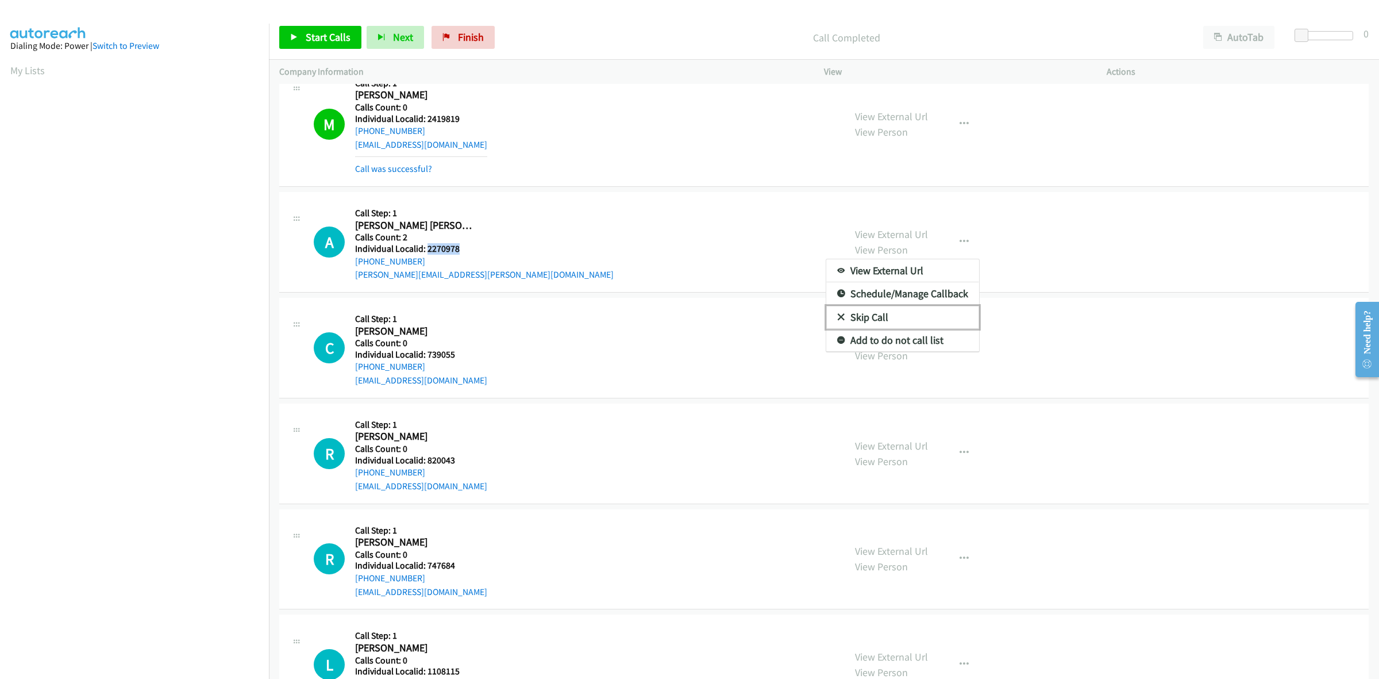
click at [887, 321] on link "Skip Call" at bounding box center [902, 317] width 153 height 23
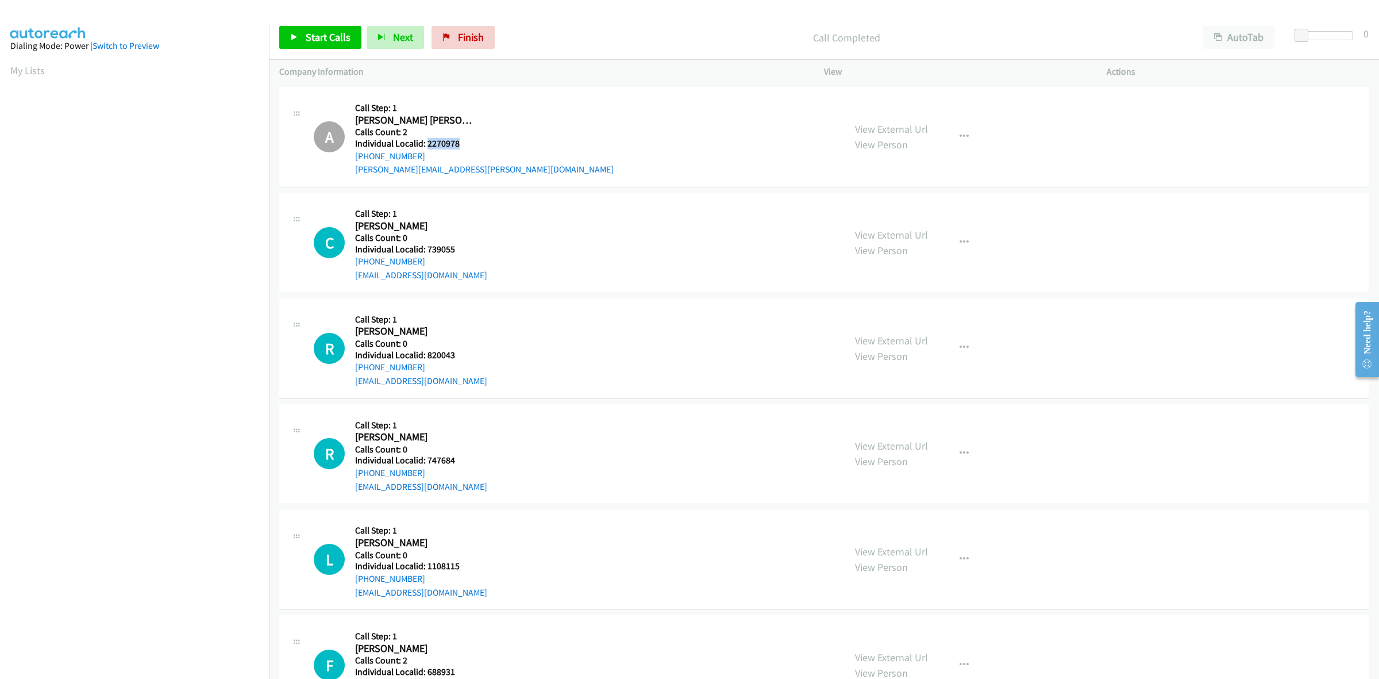
scroll to position [862, 0]
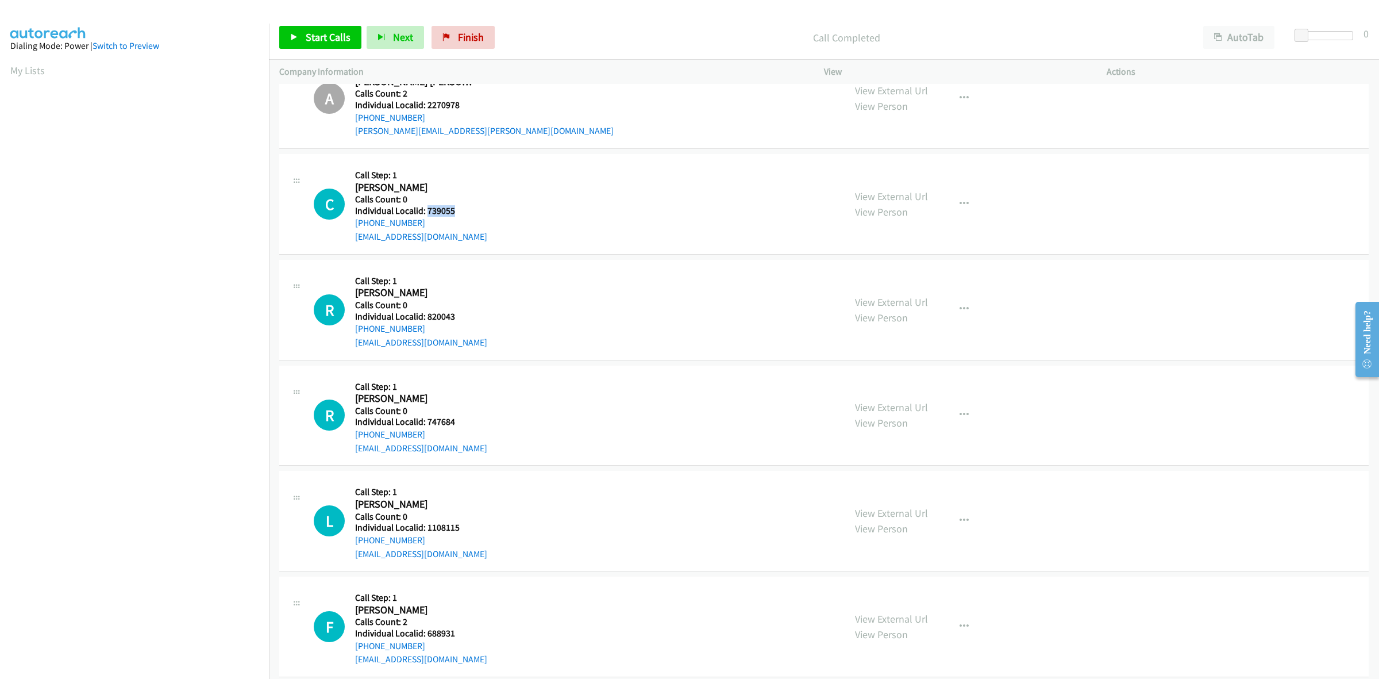
drag, startPoint x: 456, startPoint y: 207, endPoint x: 426, endPoint y: 211, distance: 29.6
click at [426, 211] on h5 "Individual Localid: 739055" at bounding box center [421, 210] width 132 height 11
click at [960, 205] on icon "button" at bounding box center [964, 203] width 9 height 9
click at [904, 284] on link "Skip Call" at bounding box center [902, 278] width 153 height 23
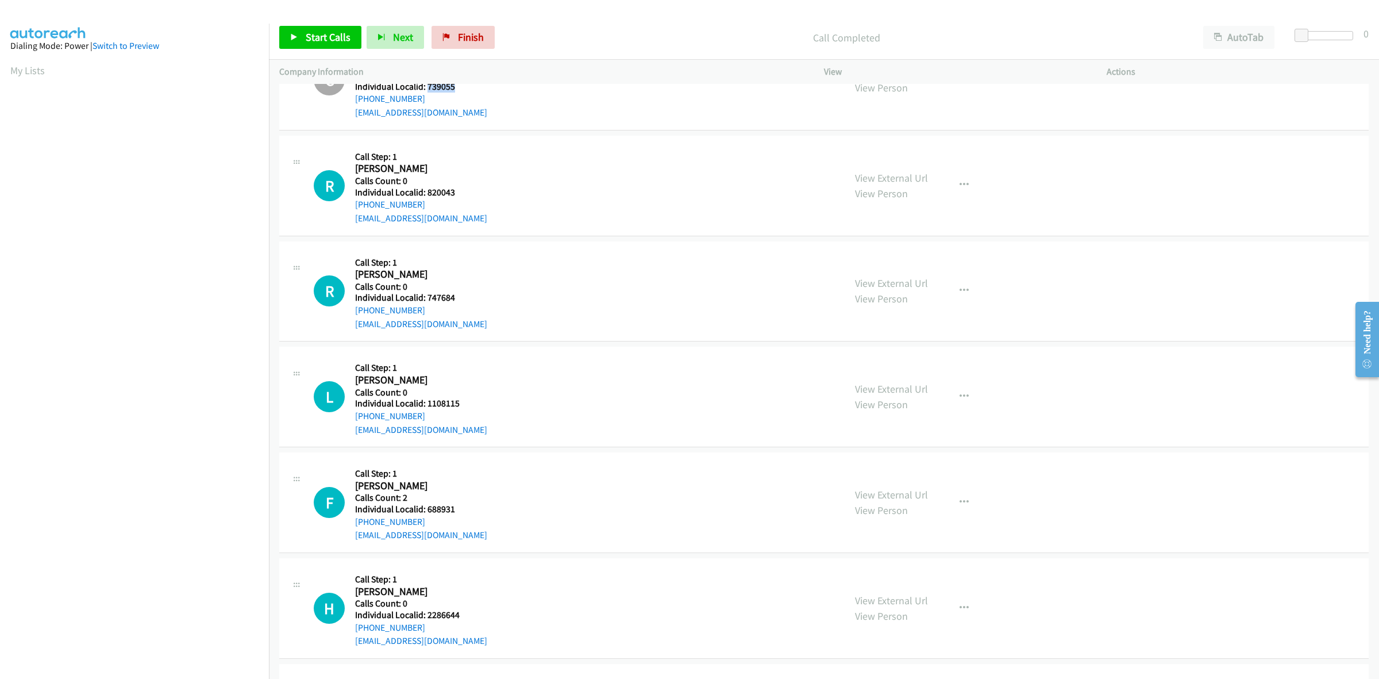
scroll to position [987, 0]
drag, startPoint x: 460, startPoint y: 194, endPoint x: 427, endPoint y: 194, distance: 33.3
click at [427, 194] on h5 "Individual Localid: 820043" at bounding box center [421, 191] width 132 height 11
